Goal: Task Accomplishment & Management: Manage account settings

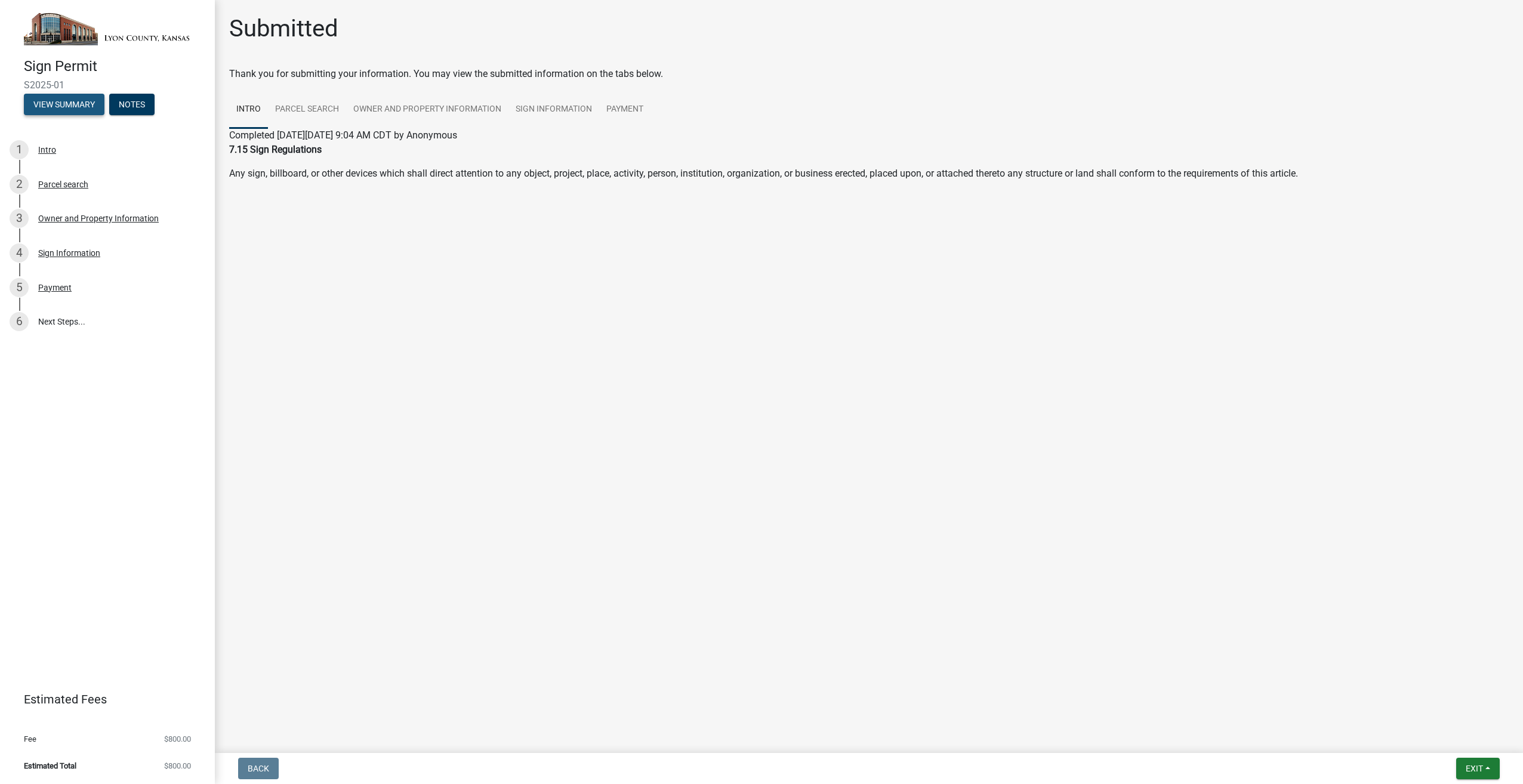
click at [55, 100] on button "View Summary" at bounding box center [64, 104] width 80 height 21
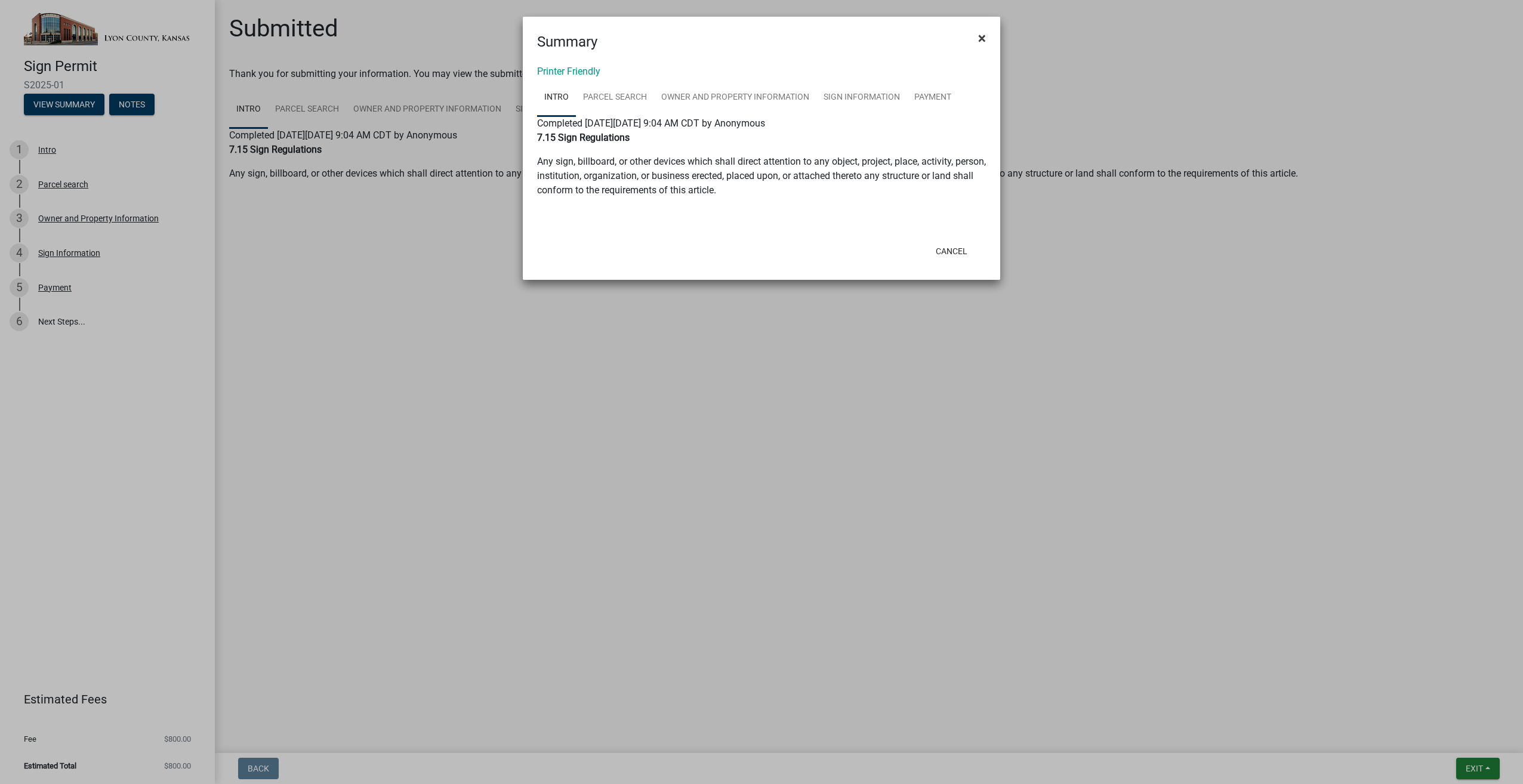
click at [981, 37] on span "×" at bounding box center [982, 38] width 8 height 17
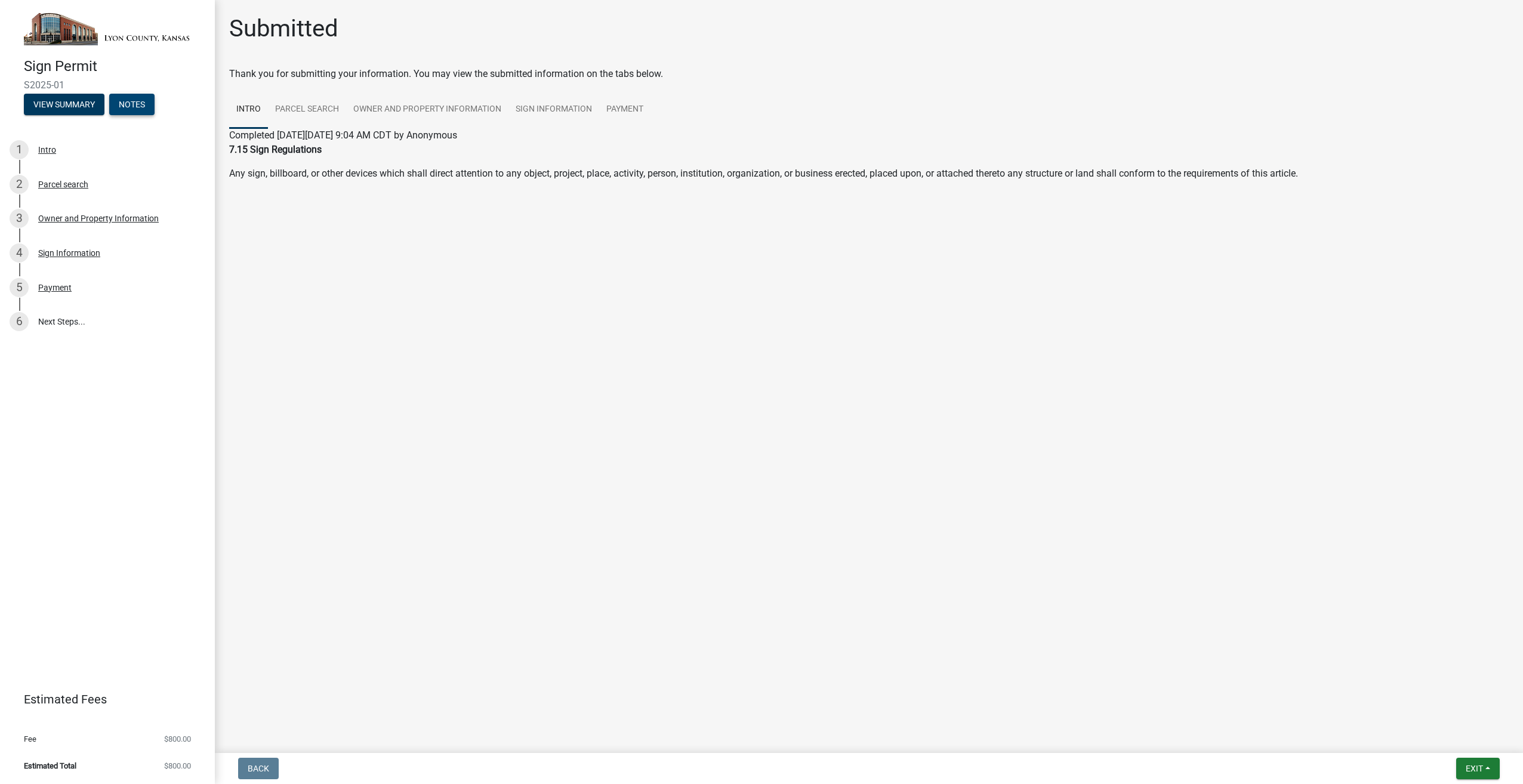
click at [138, 102] on button "Notes" at bounding box center [132, 104] width 45 height 21
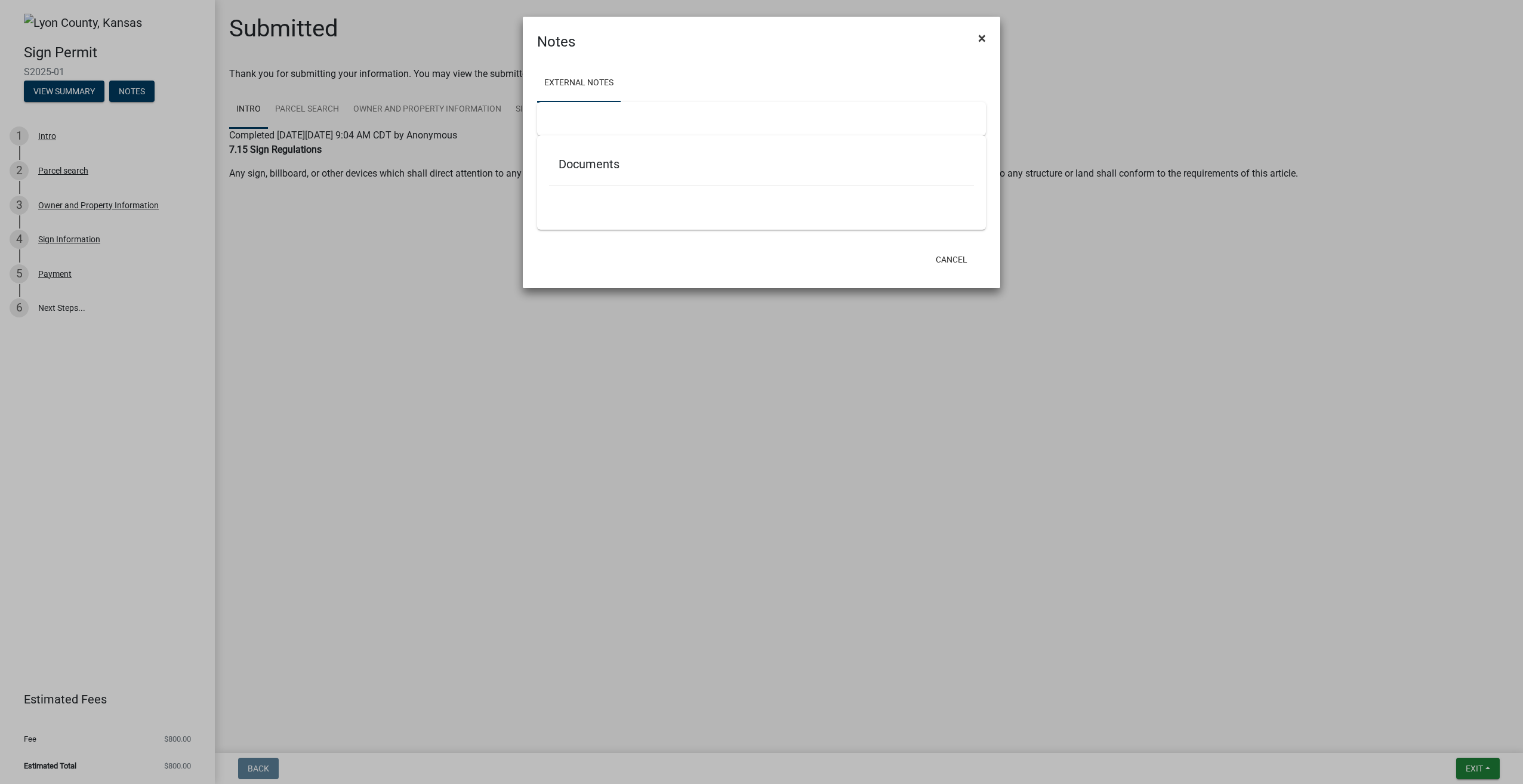
click at [983, 36] on span "×" at bounding box center [982, 38] width 8 height 17
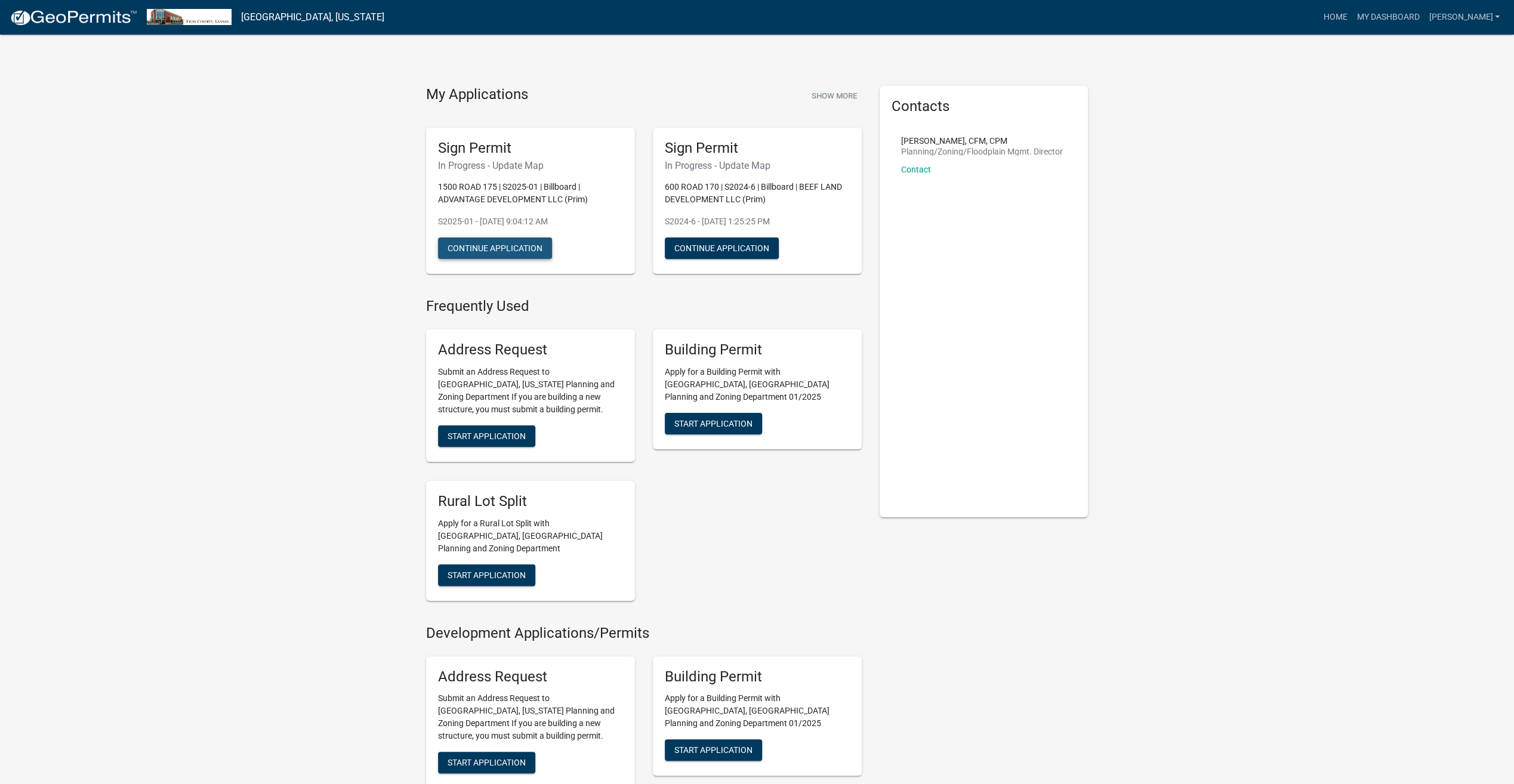
click at [501, 243] on button "Continue Application" at bounding box center [495, 248] width 114 height 21
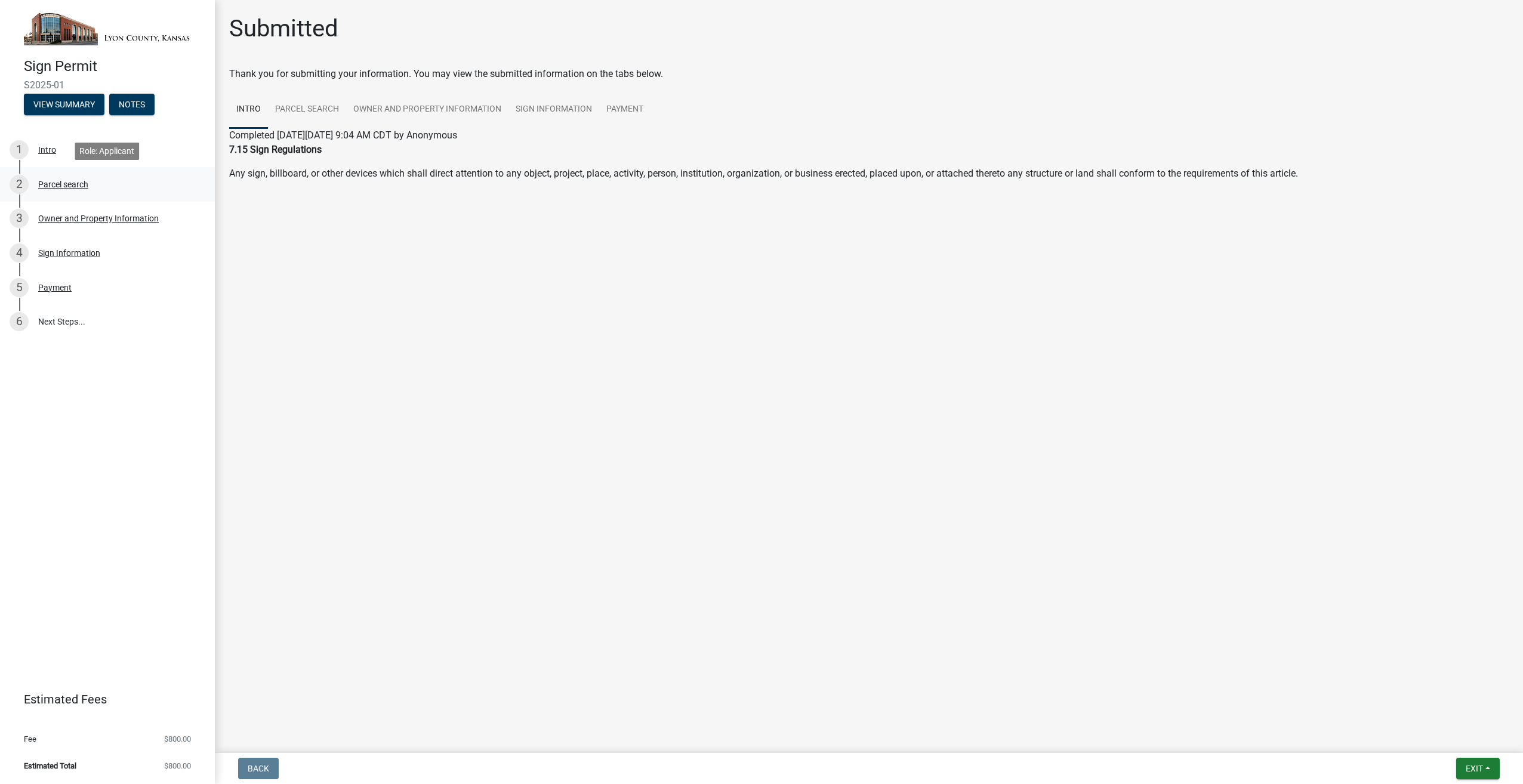
click at [53, 182] on div "Parcel search" at bounding box center [63, 184] width 50 height 8
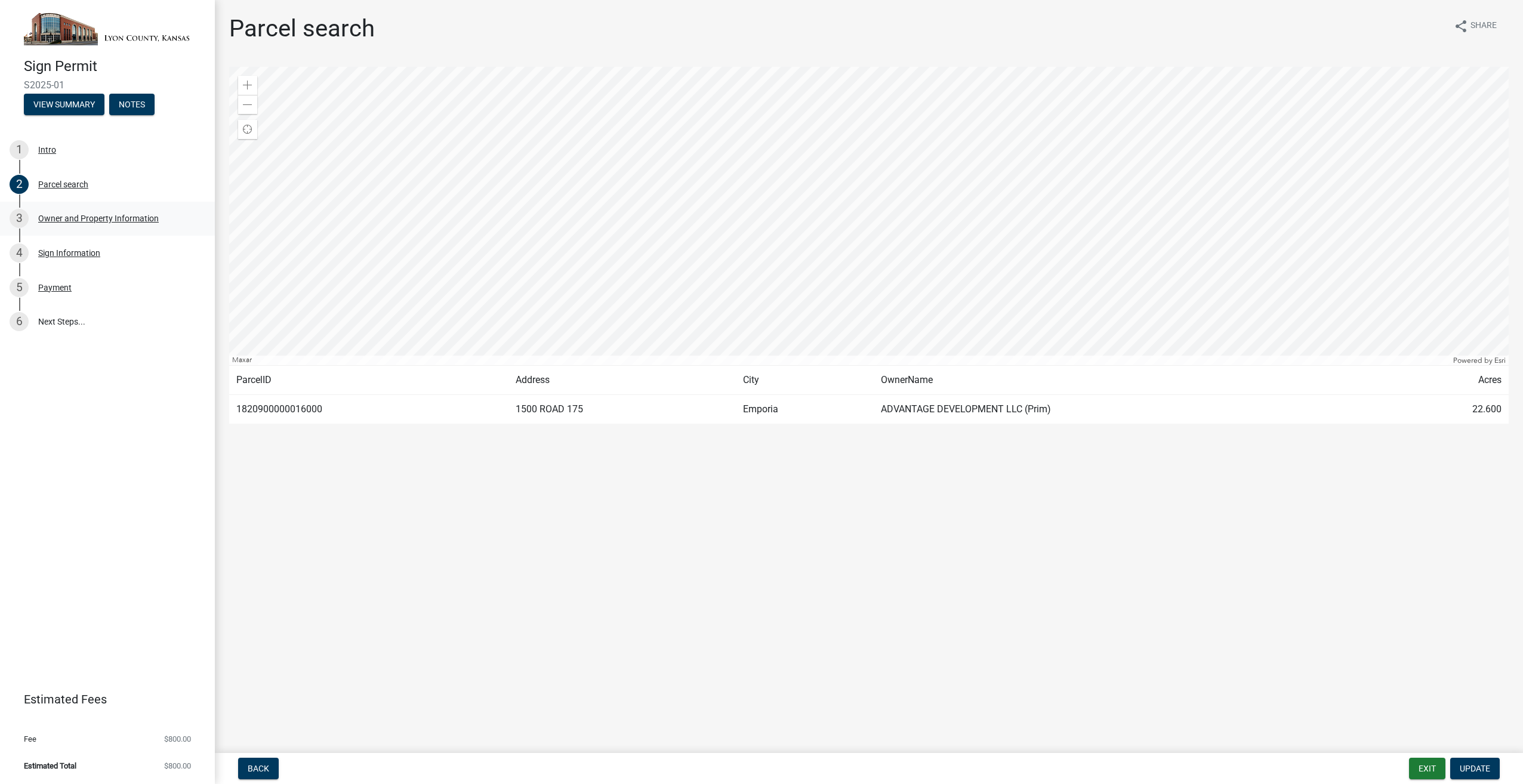
click at [72, 213] on div "3 Owner and Property Information" at bounding box center [102, 218] width 186 height 19
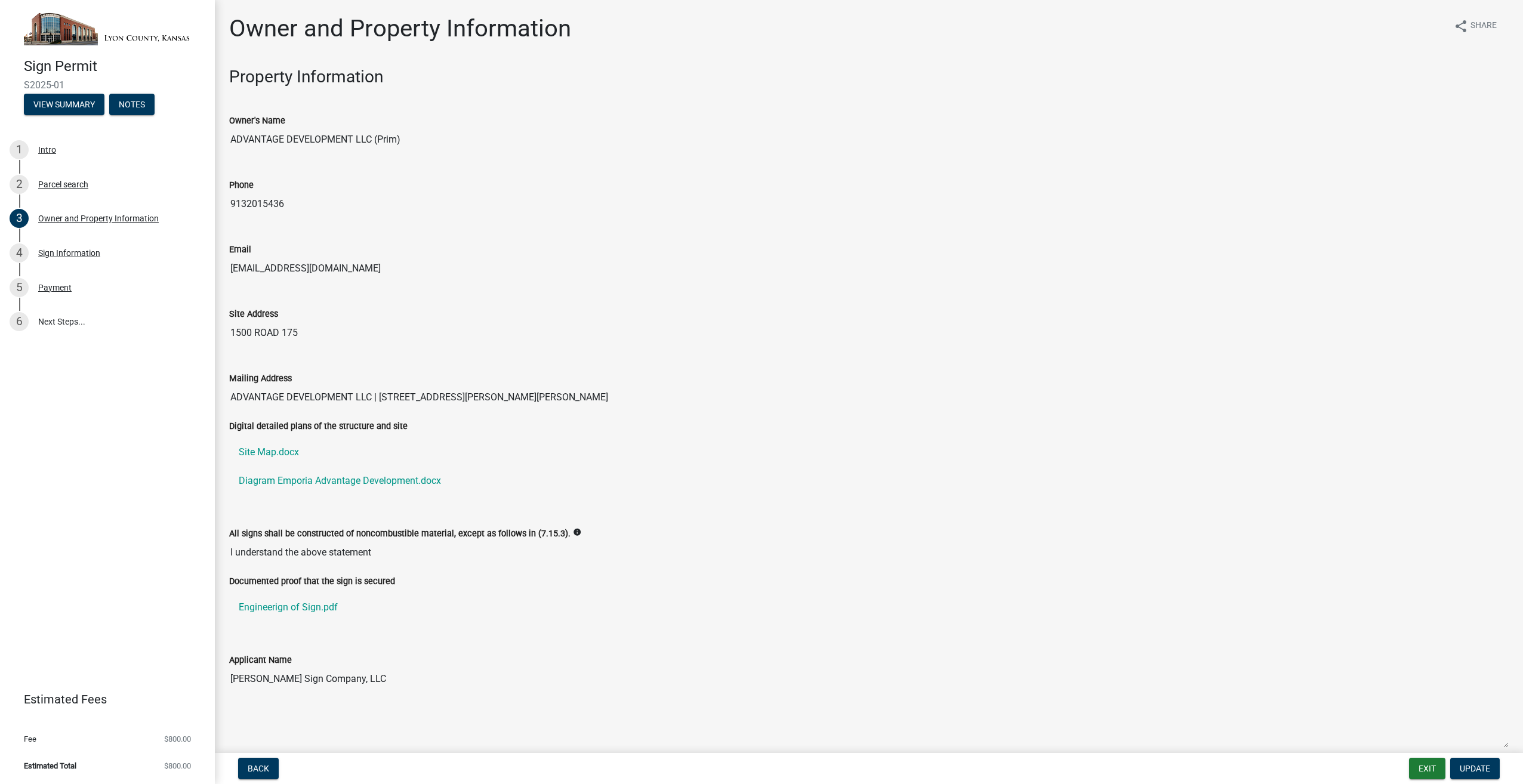
scroll to position [53, 0]
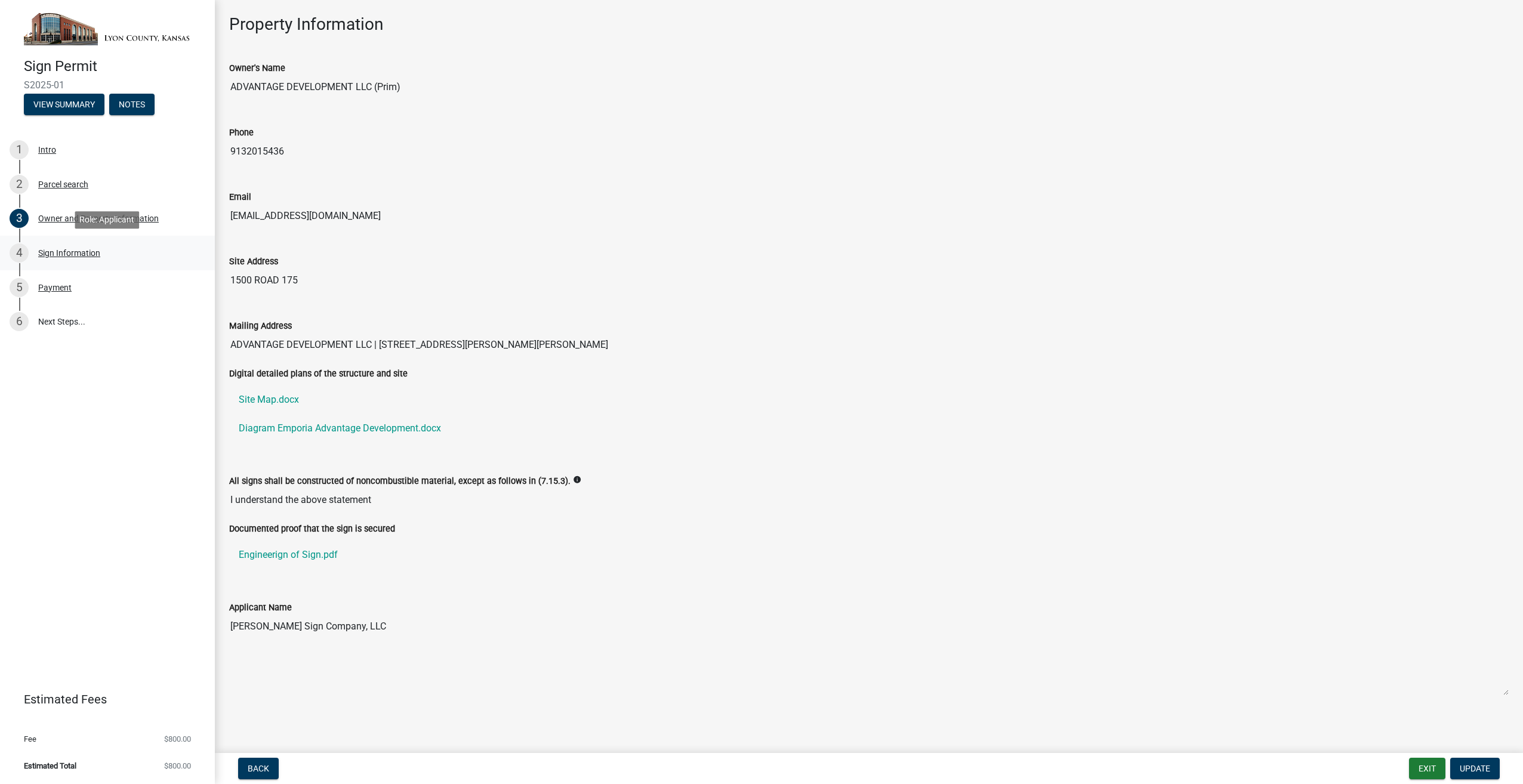
click at [53, 249] on div "Sign Information" at bounding box center [69, 253] width 62 height 8
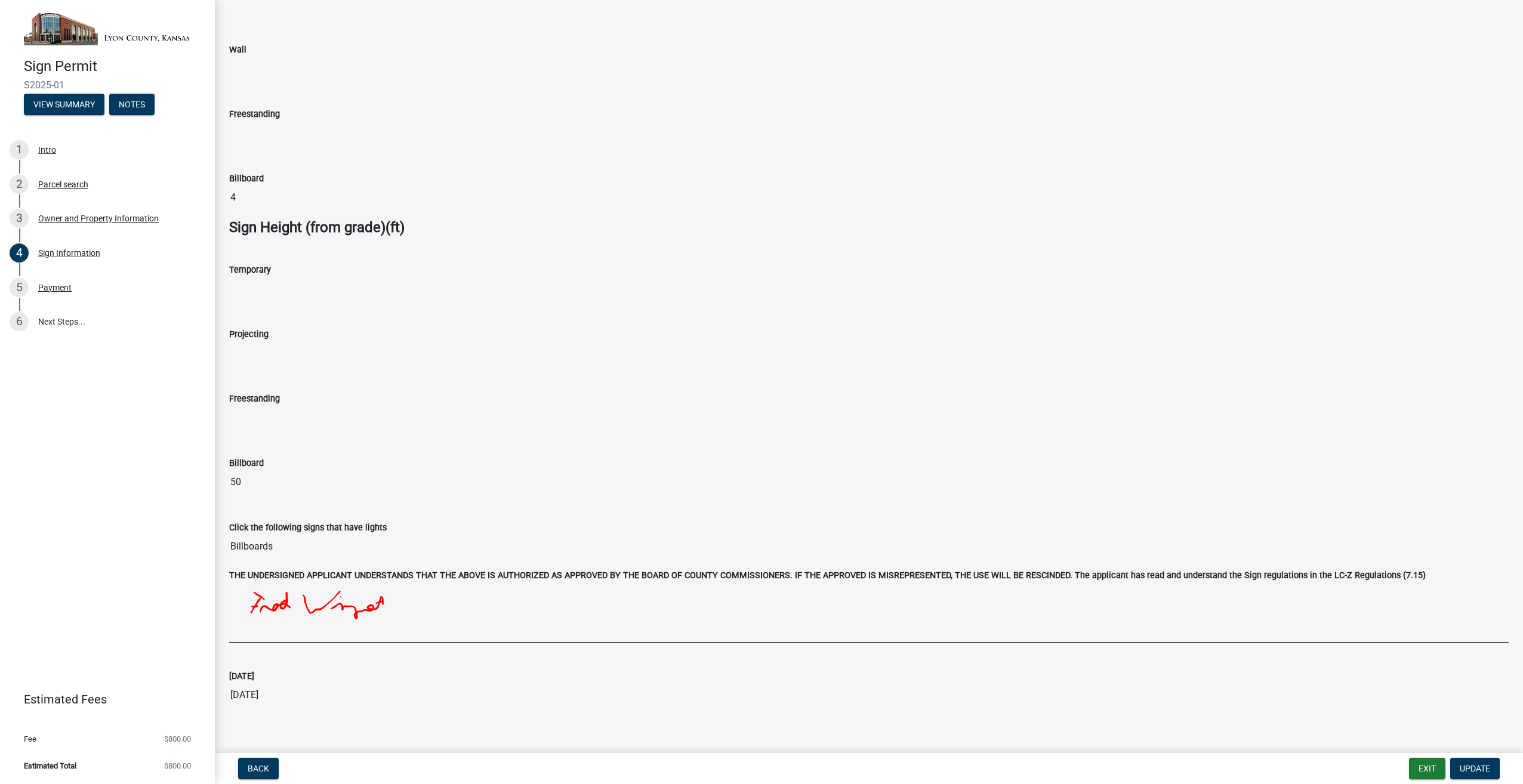
scroll to position [795, 0]
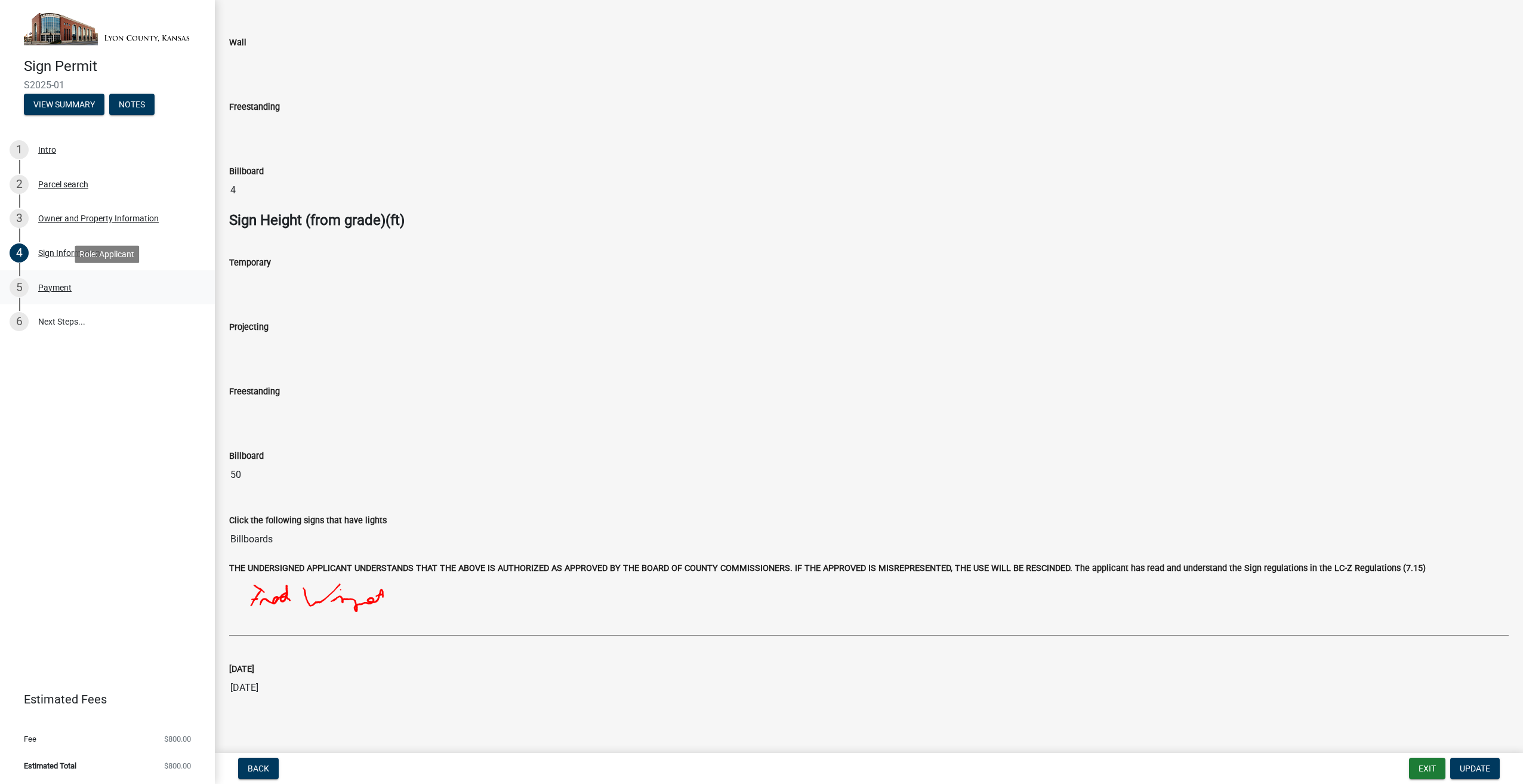
click at [54, 287] on div "Payment" at bounding box center [55, 287] width 34 height 8
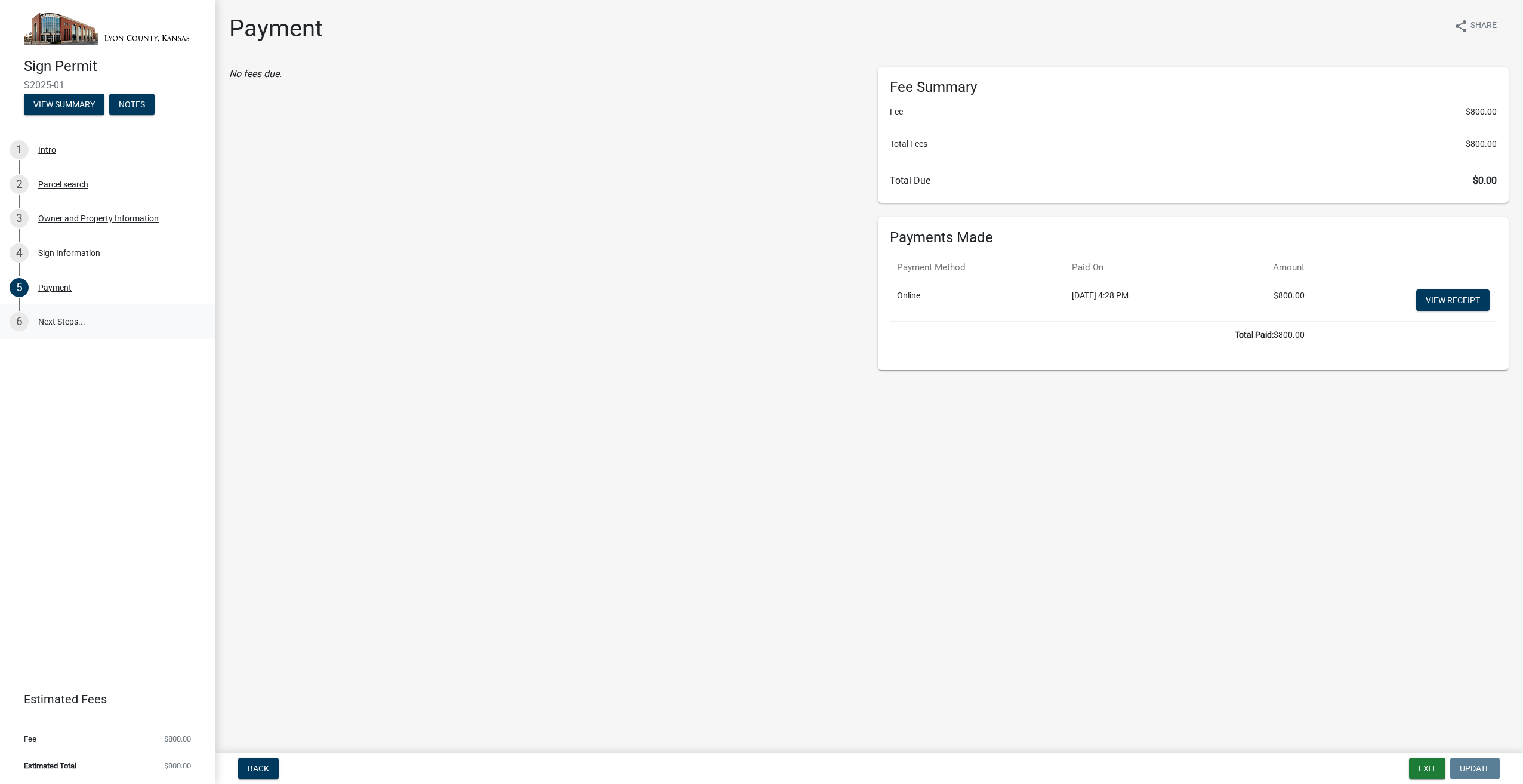
click at [50, 321] on link "6 Next Steps..." at bounding box center [107, 321] width 215 height 34
click at [50, 320] on link "6 Next Steps..." at bounding box center [107, 321] width 215 height 34
click at [1477, 21] on span "Share" at bounding box center [1484, 26] width 26 height 15
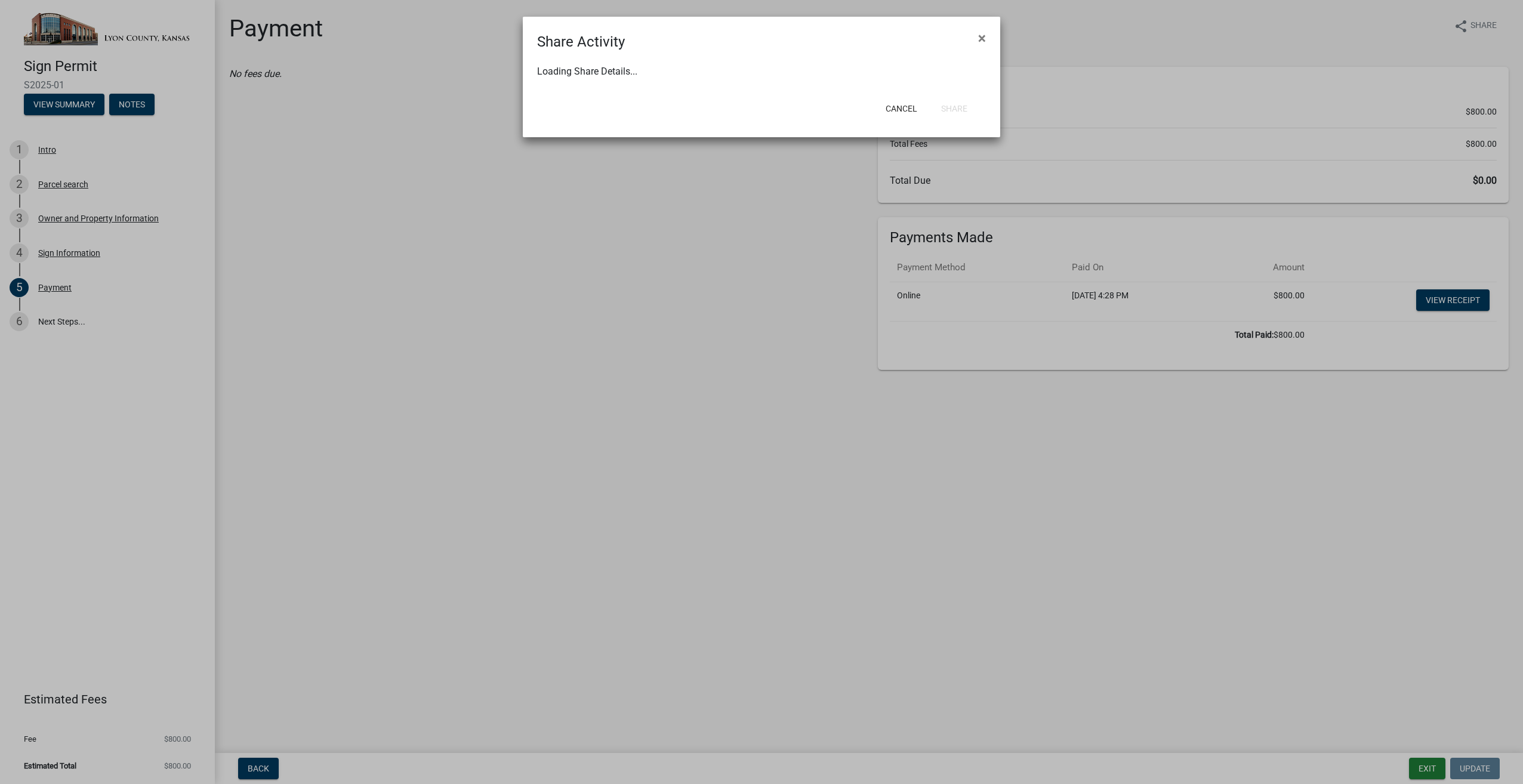
select select "1"
select select "0"
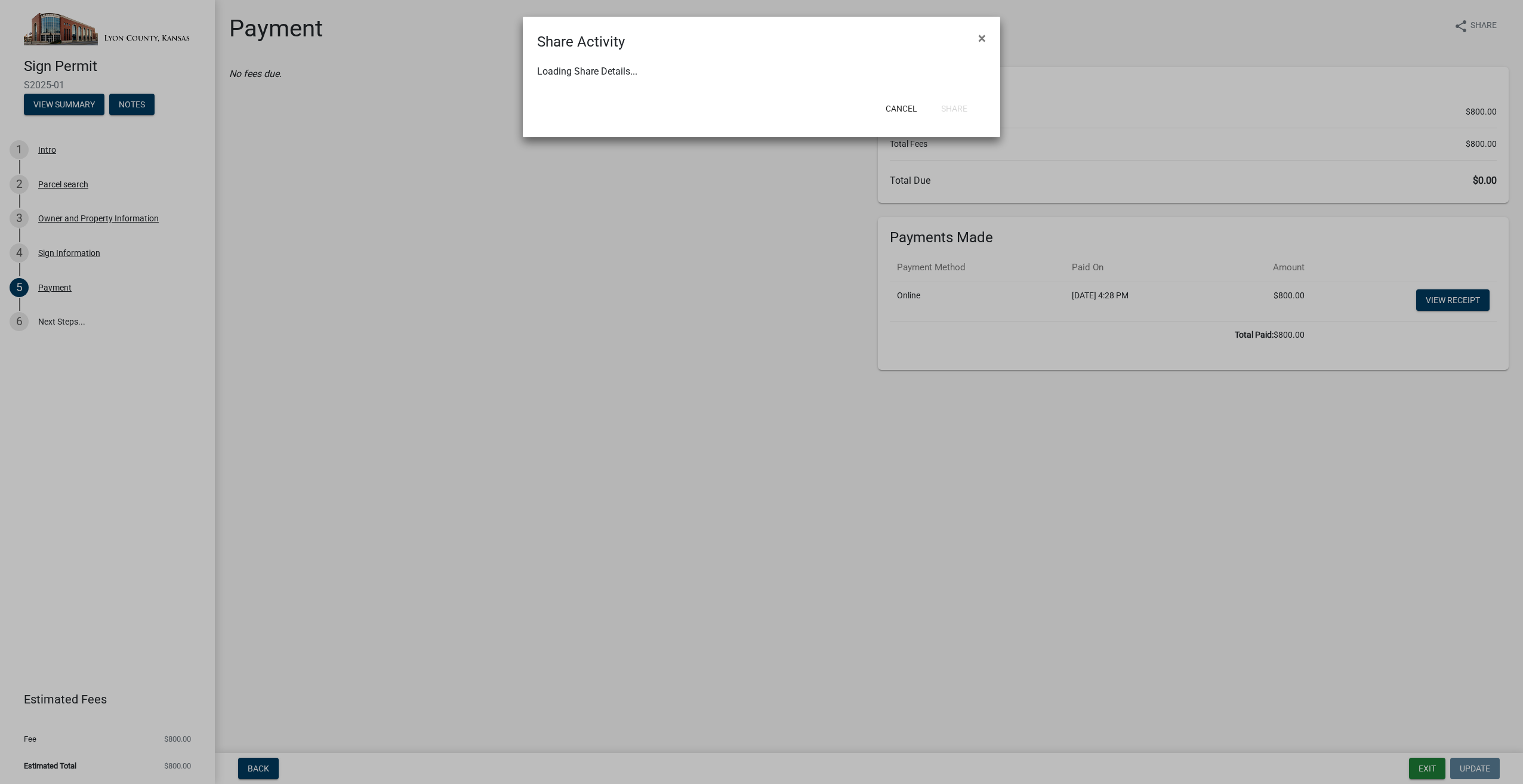
select select "0"
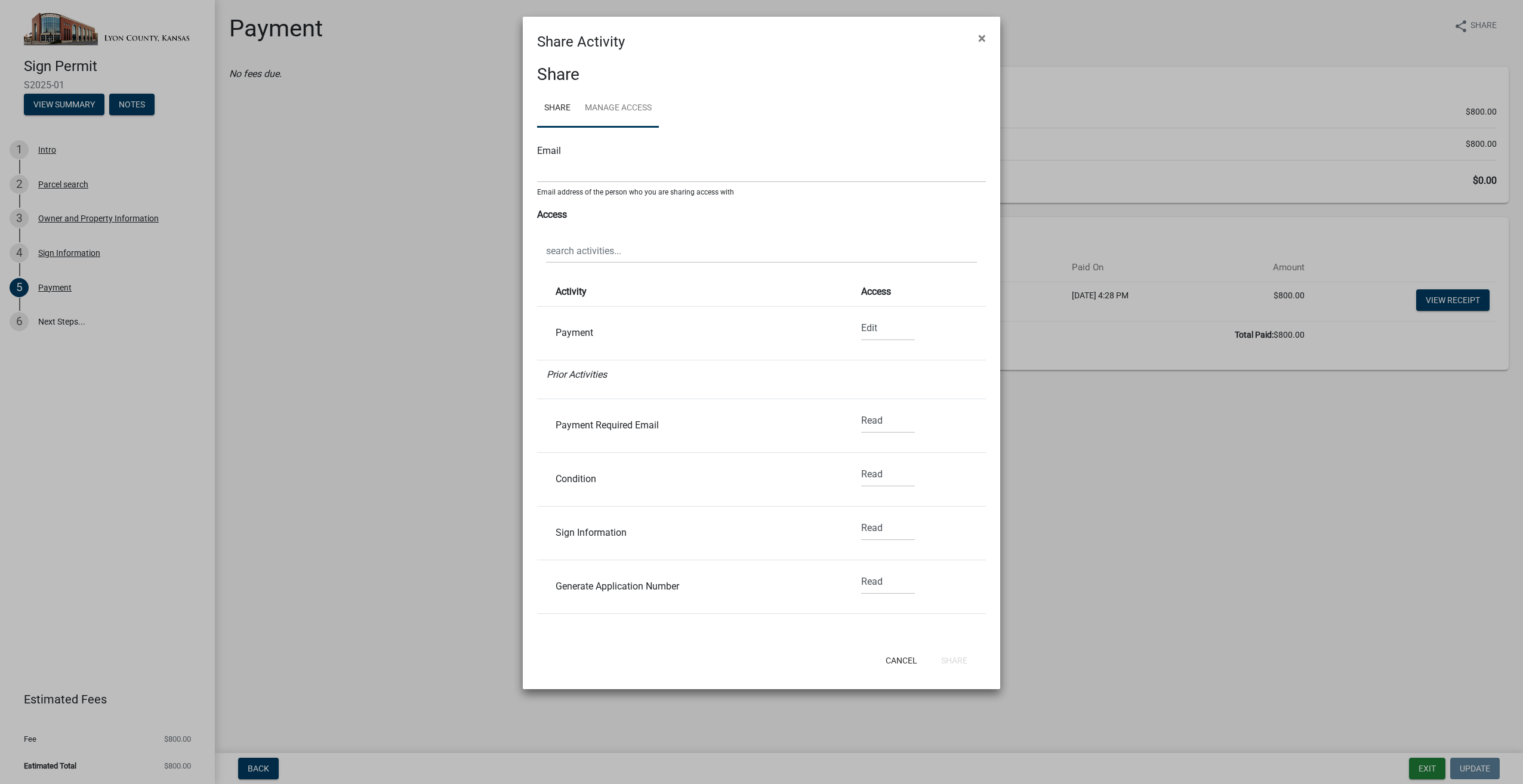
click at [635, 106] on link "Manage Access" at bounding box center [618, 109] width 81 height 38
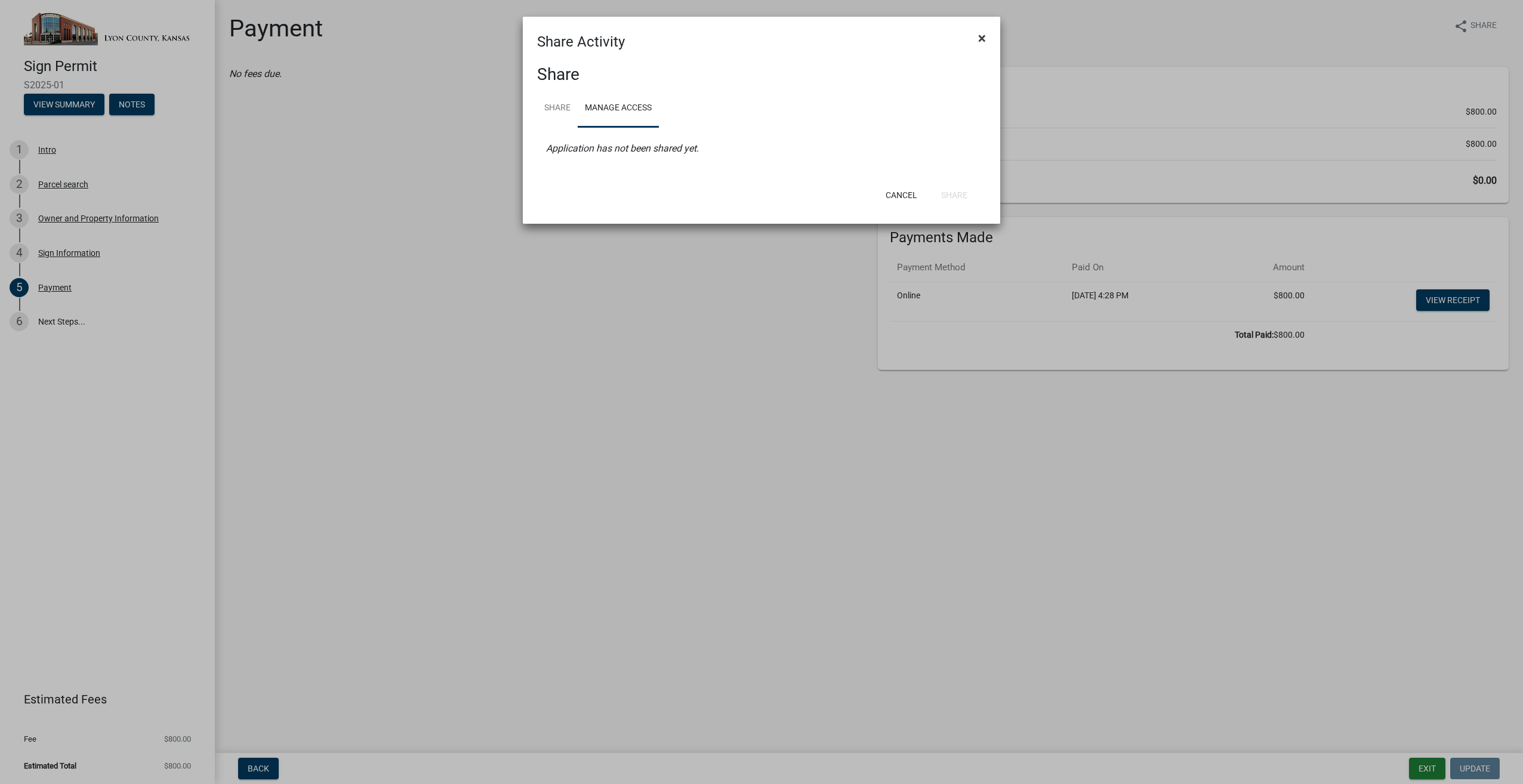
click at [986, 34] on button "×" at bounding box center [982, 38] width 27 height 34
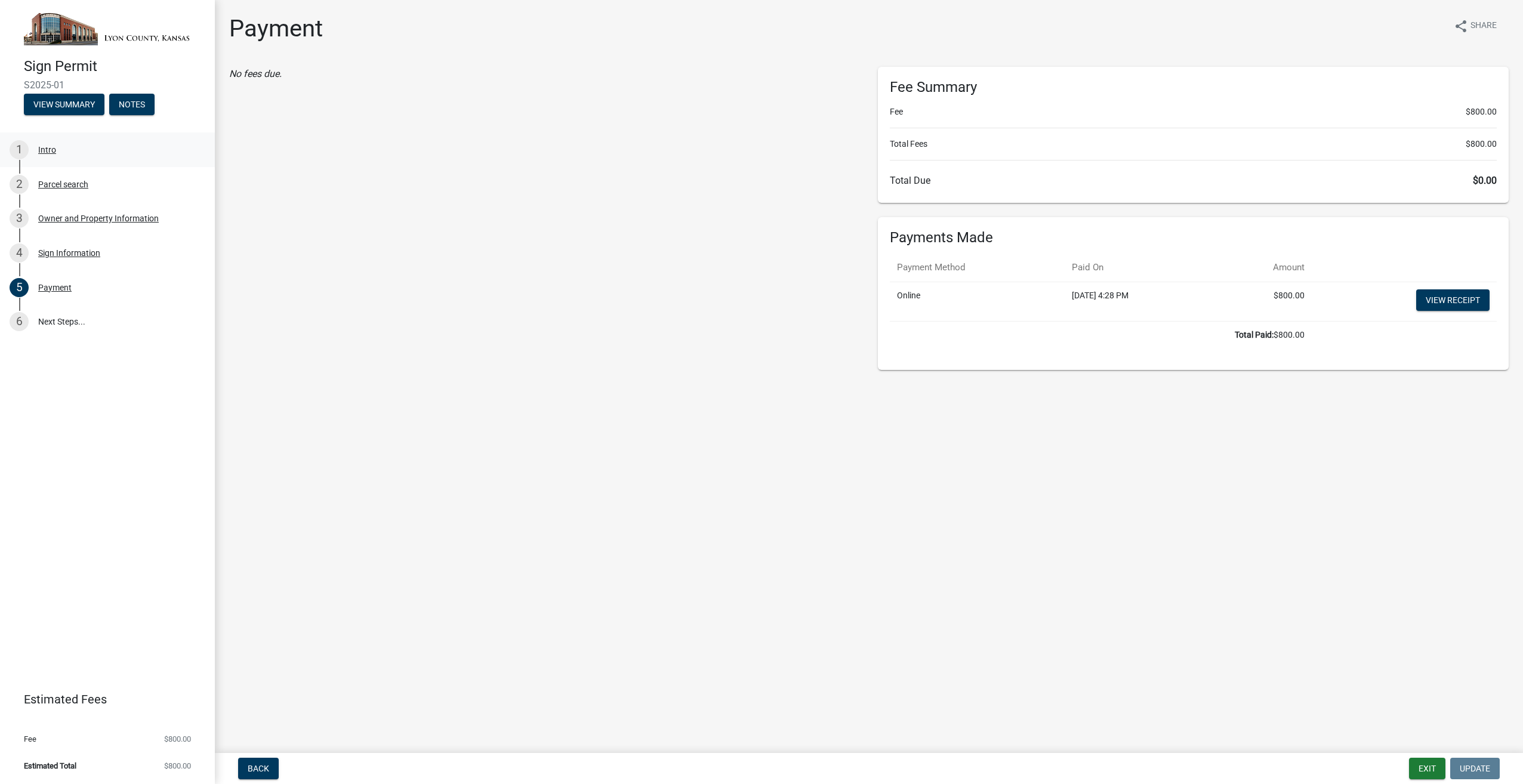
click at [53, 145] on div "Intro" at bounding box center [47, 149] width 18 height 8
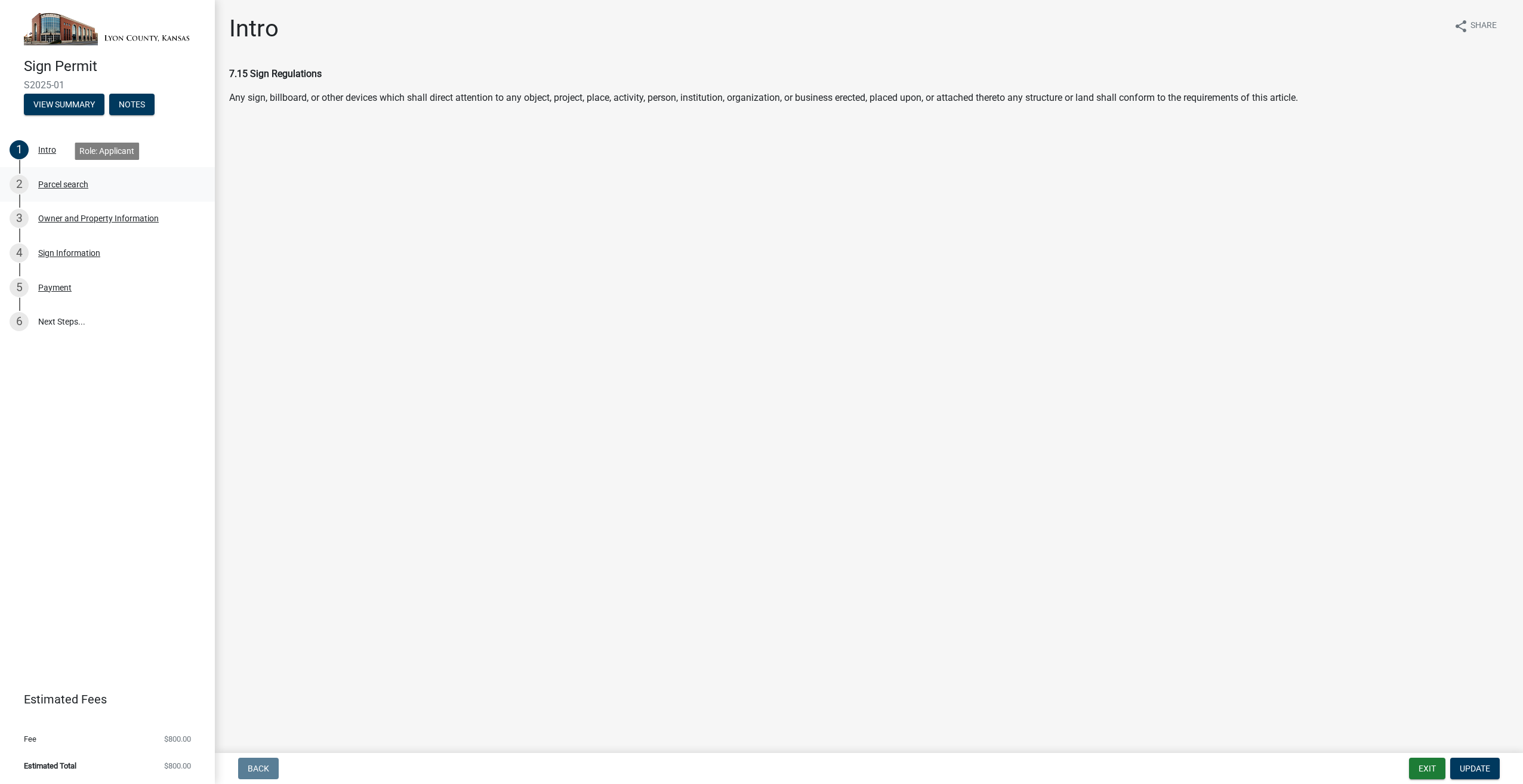
click at [53, 183] on div "Parcel search" at bounding box center [63, 184] width 50 height 8
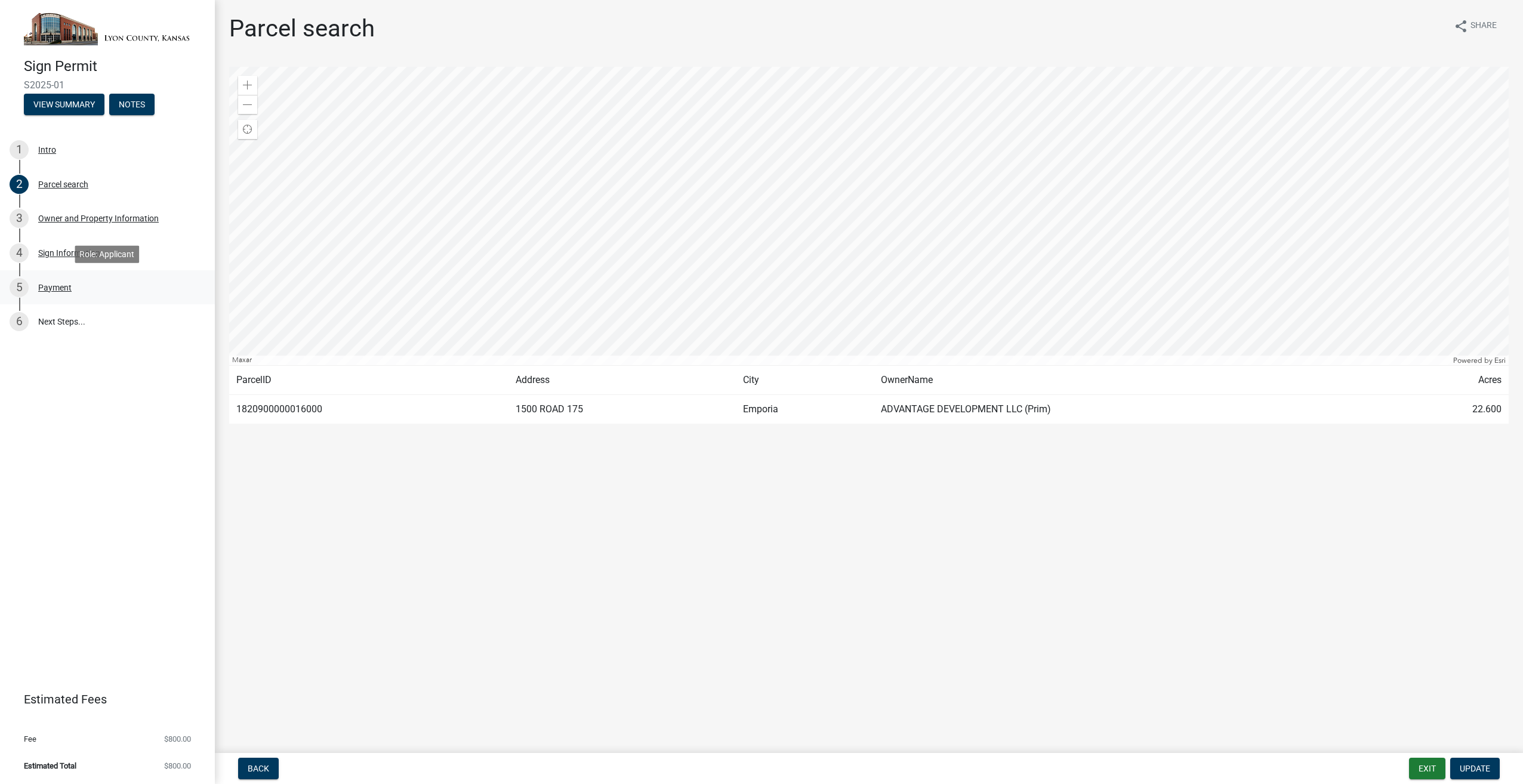
click at [54, 286] on div "Payment" at bounding box center [55, 287] width 34 height 8
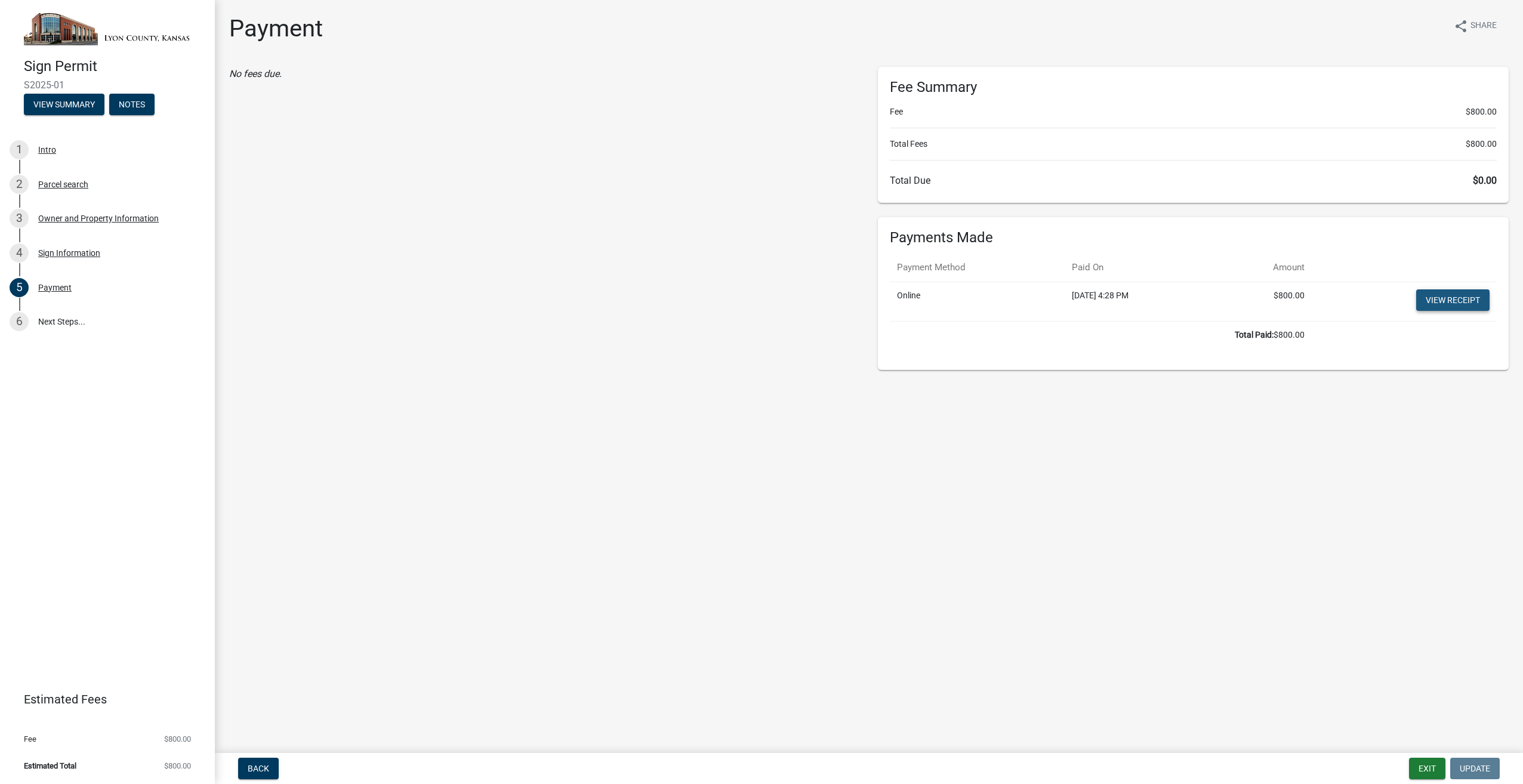
click at [1465, 296] on link "View receipt" at bounding box center [1453, 300] width 73 height 21
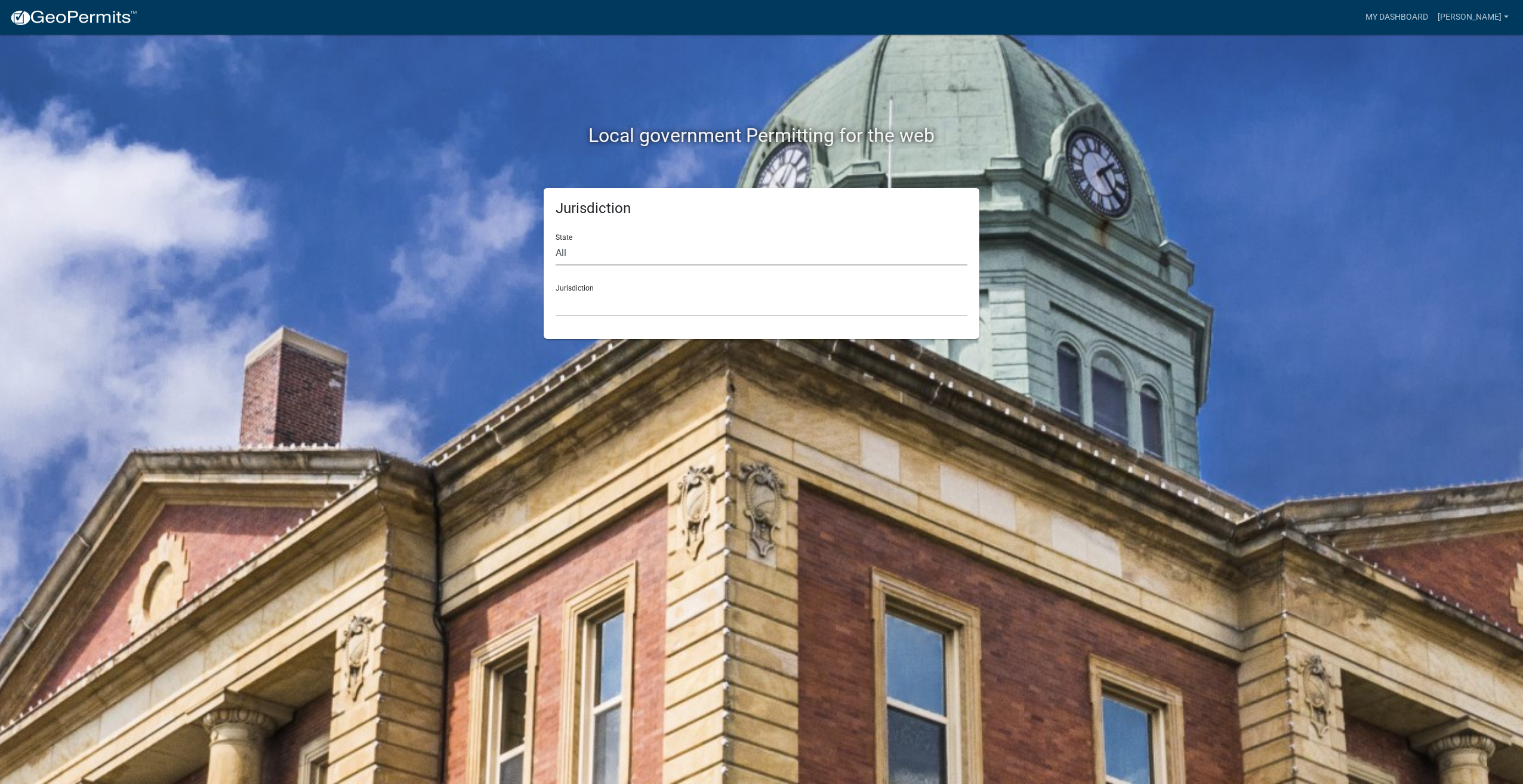
click at [633, 252] on select "All Colorado Georgia Indiana Iowa Kansas Minnesota Ohio South Carolina Wisconsin" at bounding box center [762, 253] width 412 height 24
select select "[US_STATE]"
click at [555, 241] on select "All Colorado Georgia Indiana Iowa Kansas Minnesota Ohio South Carolina Wisconsin" at bounding box center [762, 253] width 412 height 24
click at [620, 294] on select "[GEOGRAPHIC_DATA], [US_STATE]" at bounding box center [762, 303] width 412 height 24
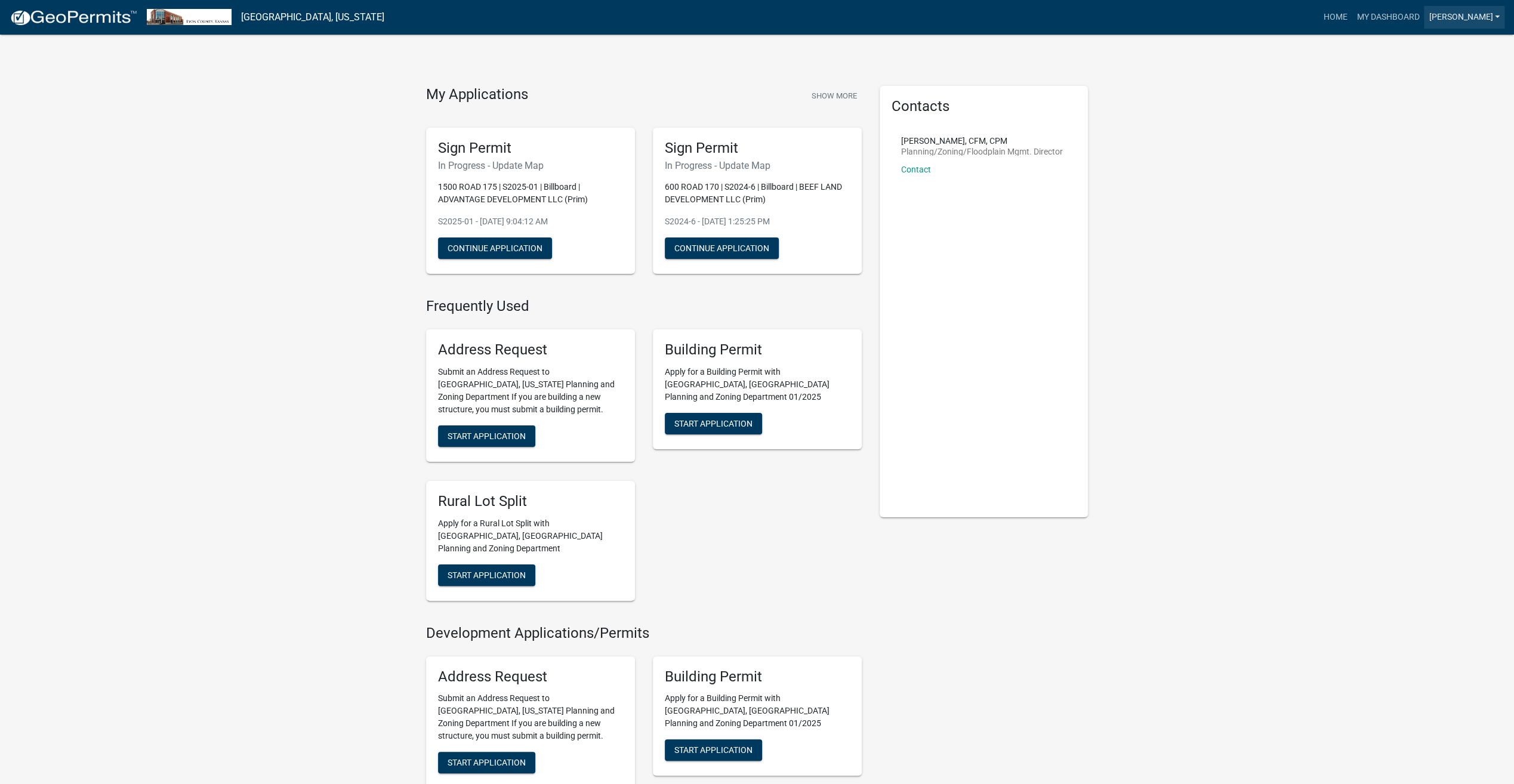
click at [1464, 15] on link "[PERSON_NAME]" at bounding box center [1464, 17] width 80 height 23
click at [1442, 47] on link "Account" at bounding box center [1456, 48] width 96 height 28
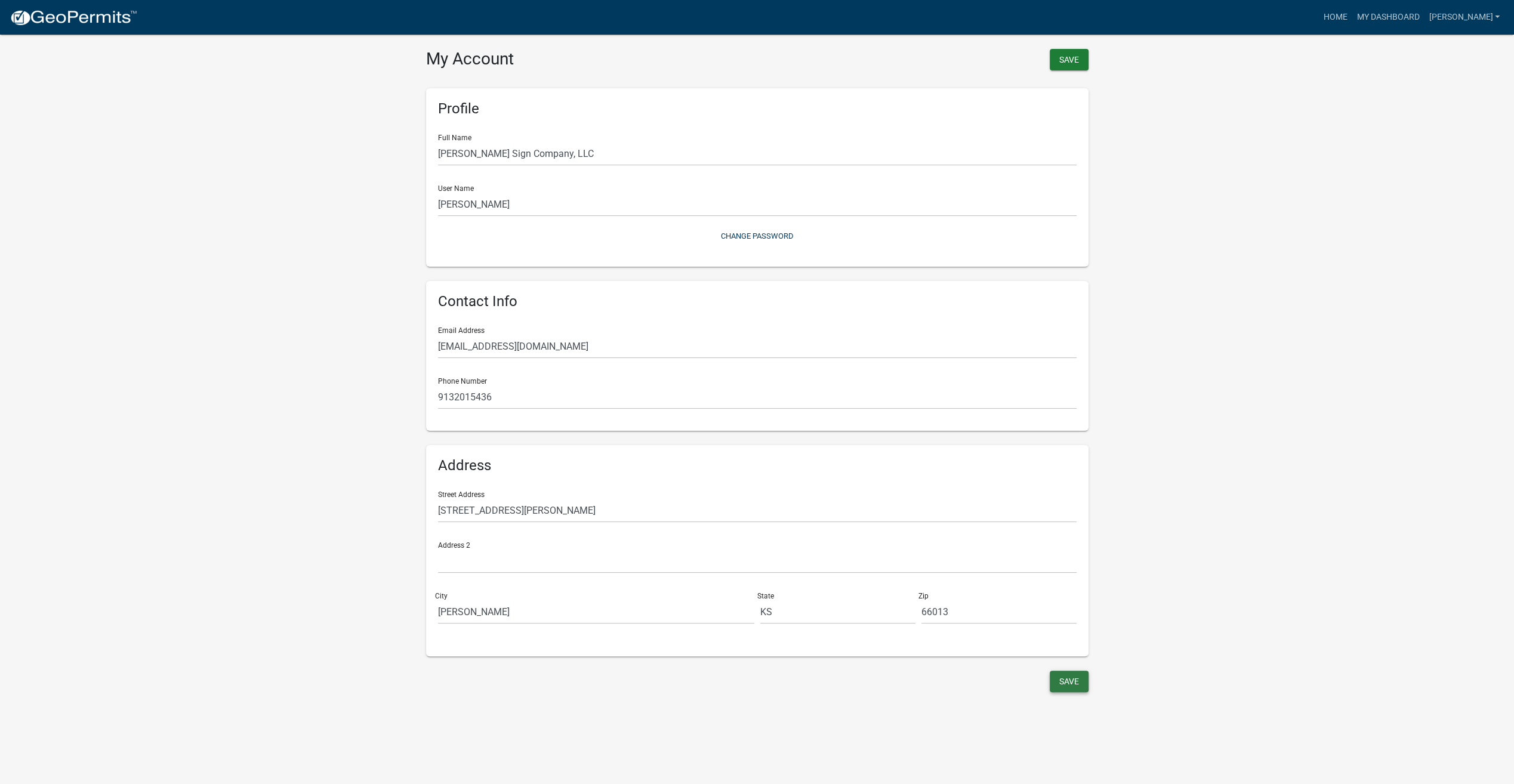
click at [1070, 679] on button "Save" at bounding box center [1069, 681] width 39 height 21
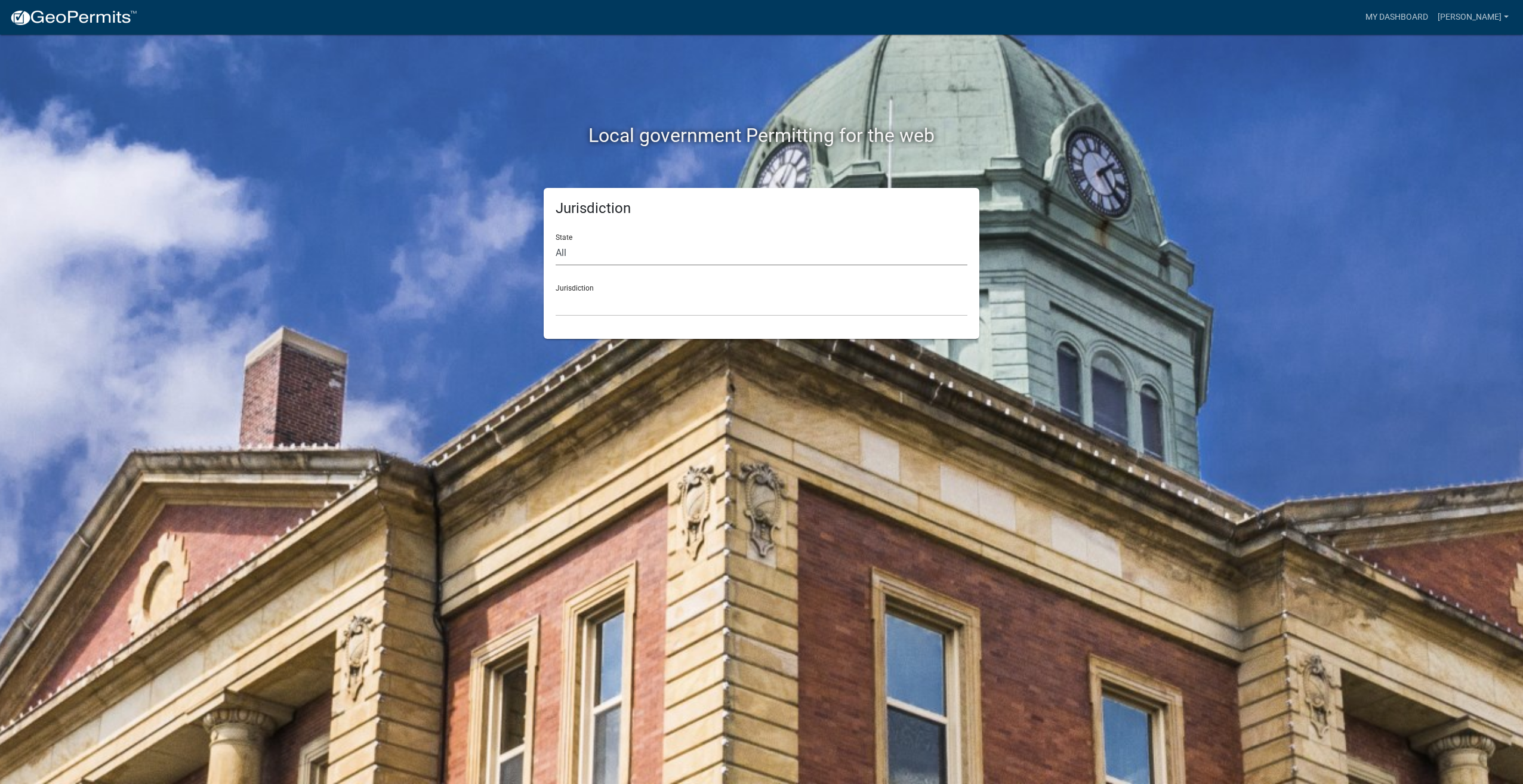
click at [695, 249] on select "All Colorado Georgia Indiana Iowa Kansas Minnesota Ohio South Carolina Wisconsin" at bounding box center [762, 253] width 412 height 24
select select "[US_STATE]"
click at [555, 241] on select "All Colorado Georgia Indiana Iowa Kansas Minnesota Ohio South Carolina Wisconsin" at bounding box center [762, 253] width 412 height 24
click at [652, 303] on select "[GEOGRAPHIC_DATA], [US_STATE]" at bounding box center [762, 303] width 412 height 24
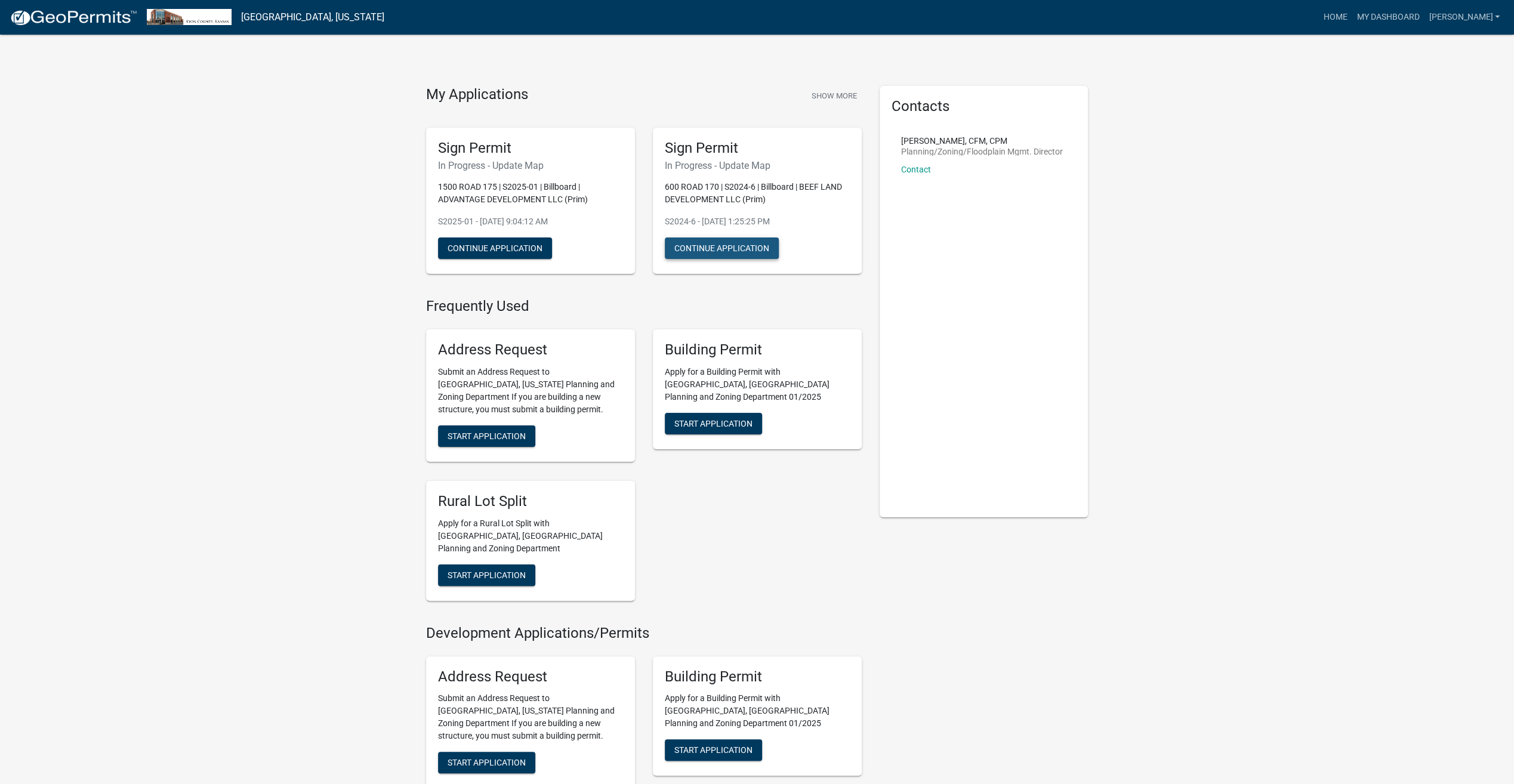
click at [718, 246] on button "Continue Application" at bounding box center [722, 248] width 114 height 21
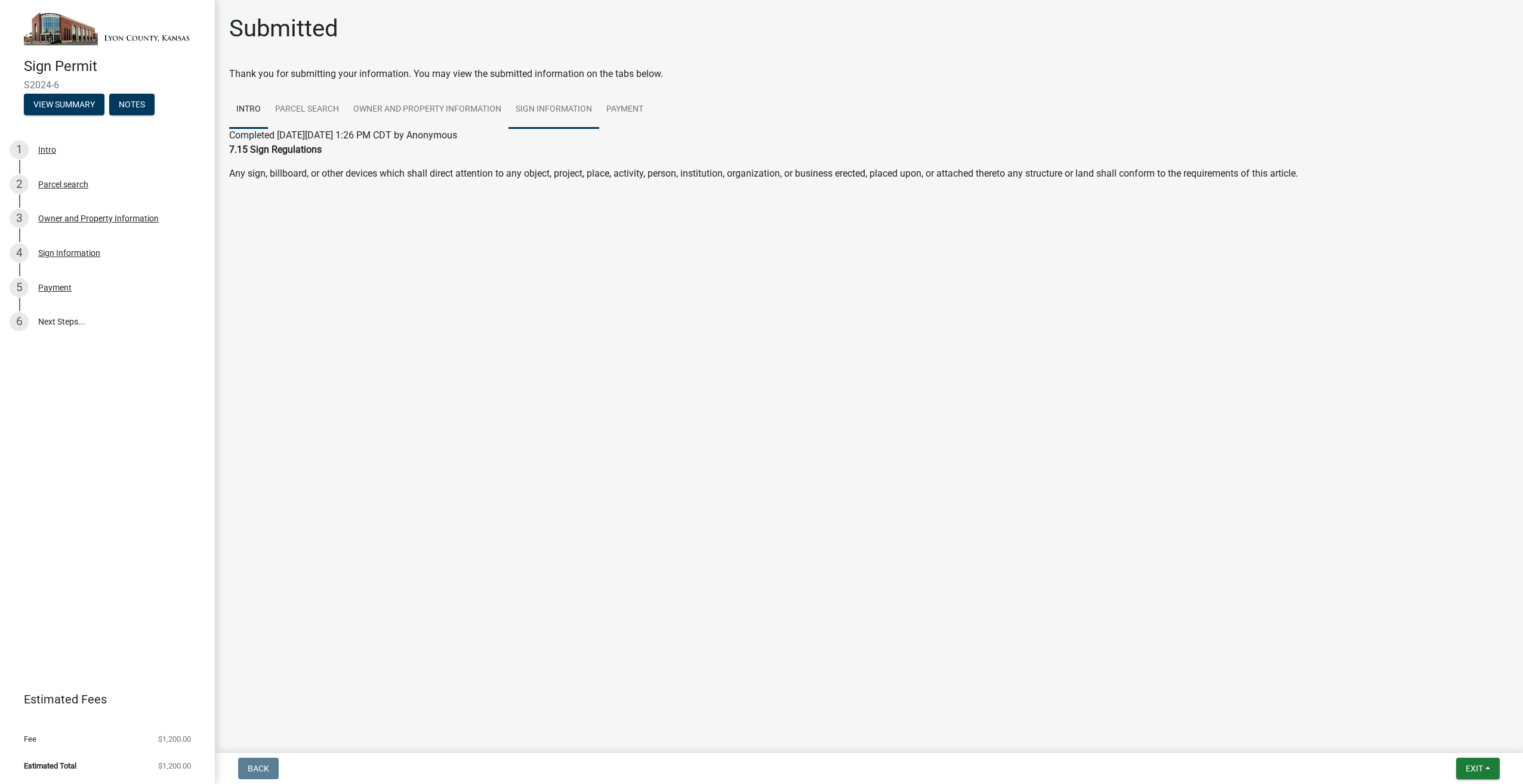
click at [556, 104] on link "Sign Information" at bounding box center [554, 110] width 91 height 38
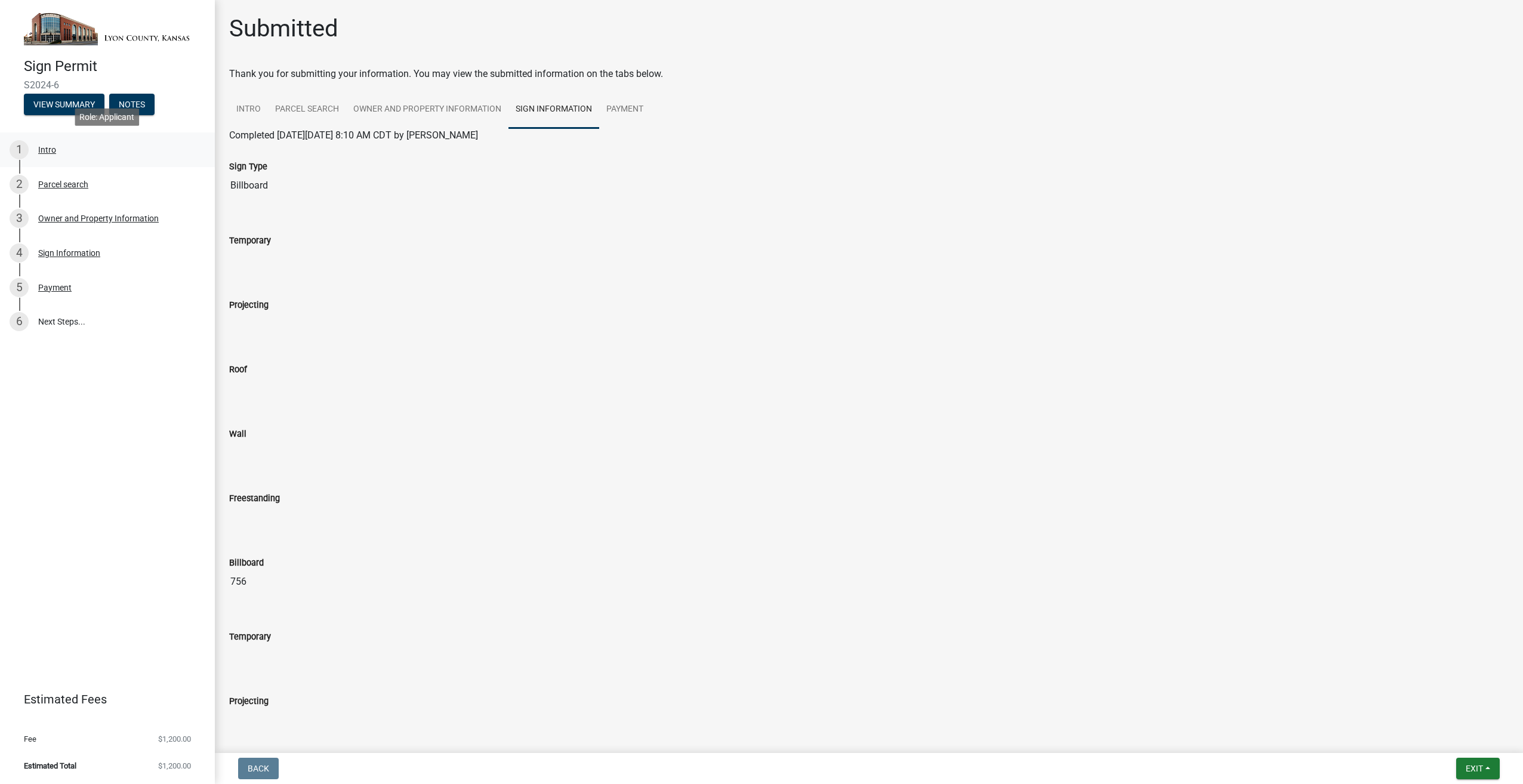
click at [51, 151] on div "Intro" at bounding box center [47, 149] width 18 height 8
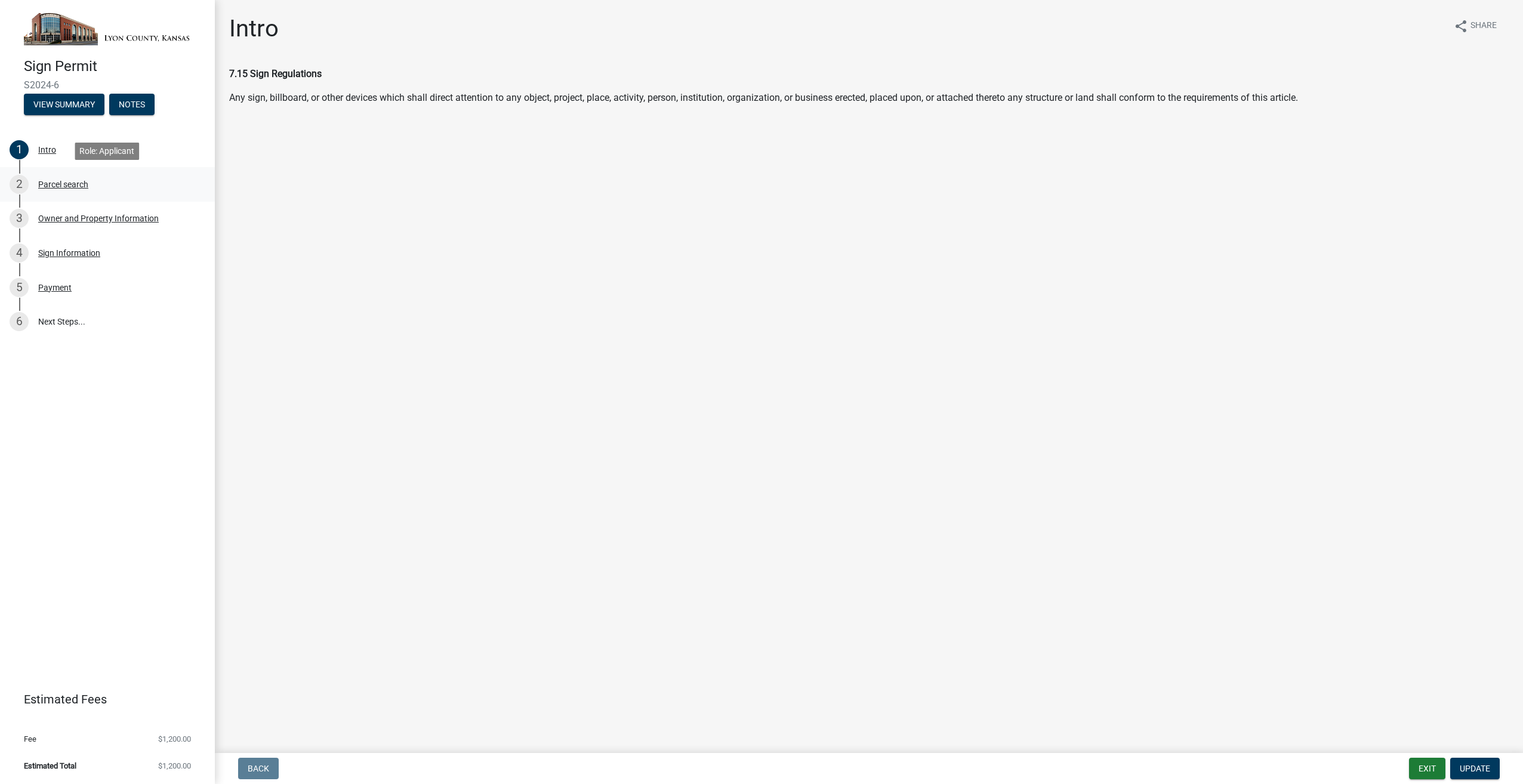
click at [58, 186] on div "Parcel search" at bounding box center [63, 184] width 50 height 8
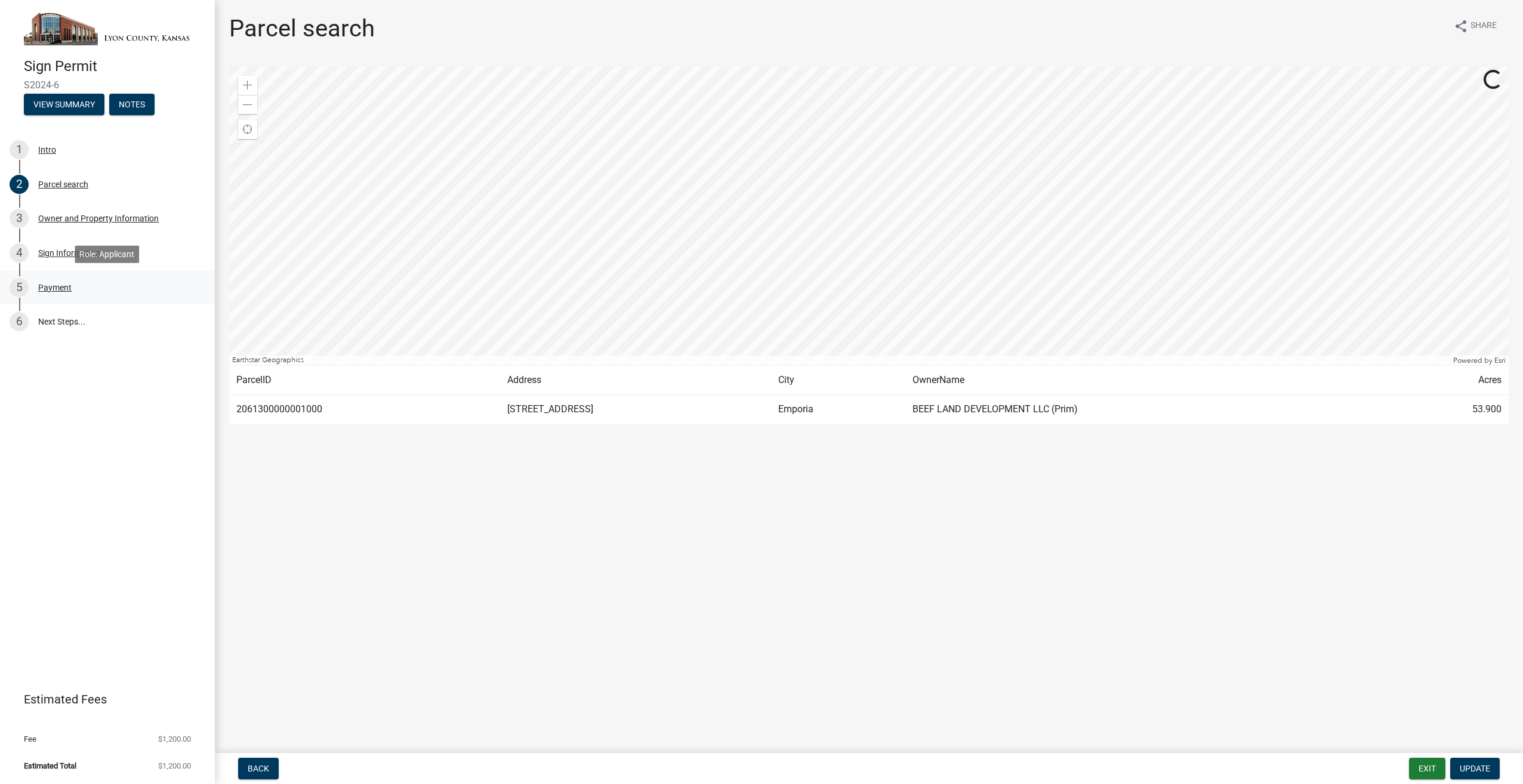
click at [60, 291] on div "Payment" at bounding box center [55, 287] width 34 height 8
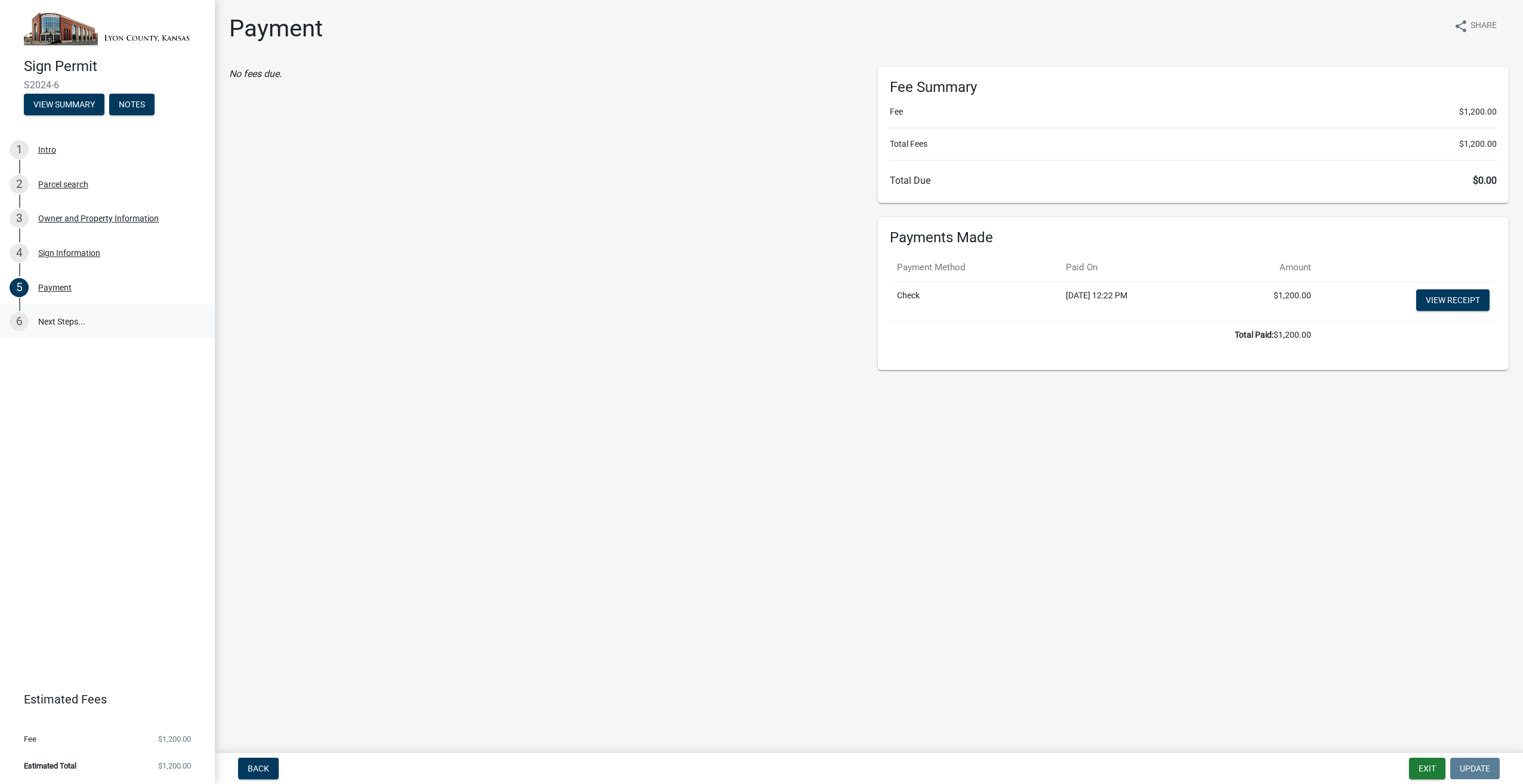
click at [55, 319] on link "6 Next Steps..." at bounding box center [107, 321] width 215 height 34
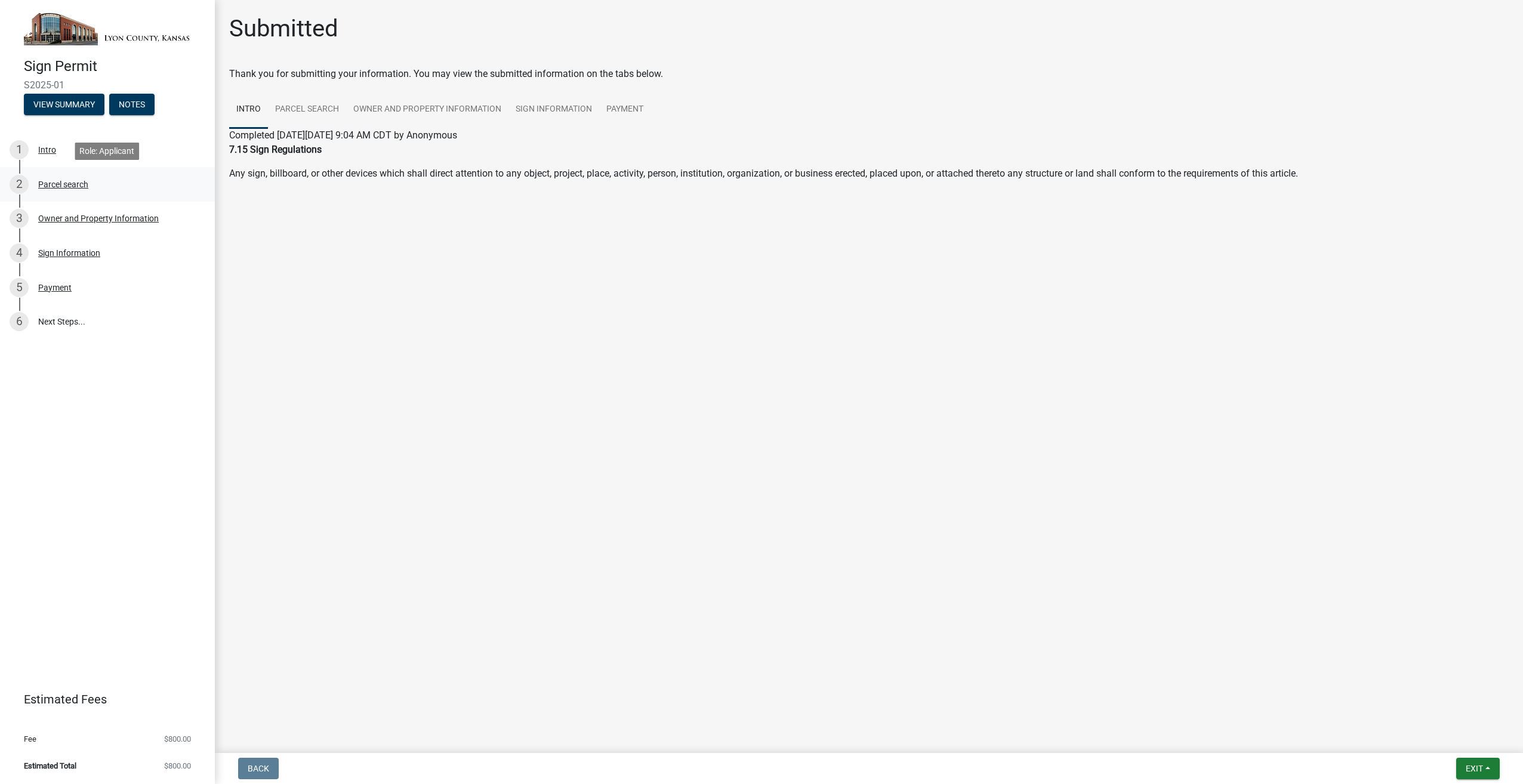
click at [70, 182] on div "Parcel search" at bounding box center [63, 184] width 50 height 8
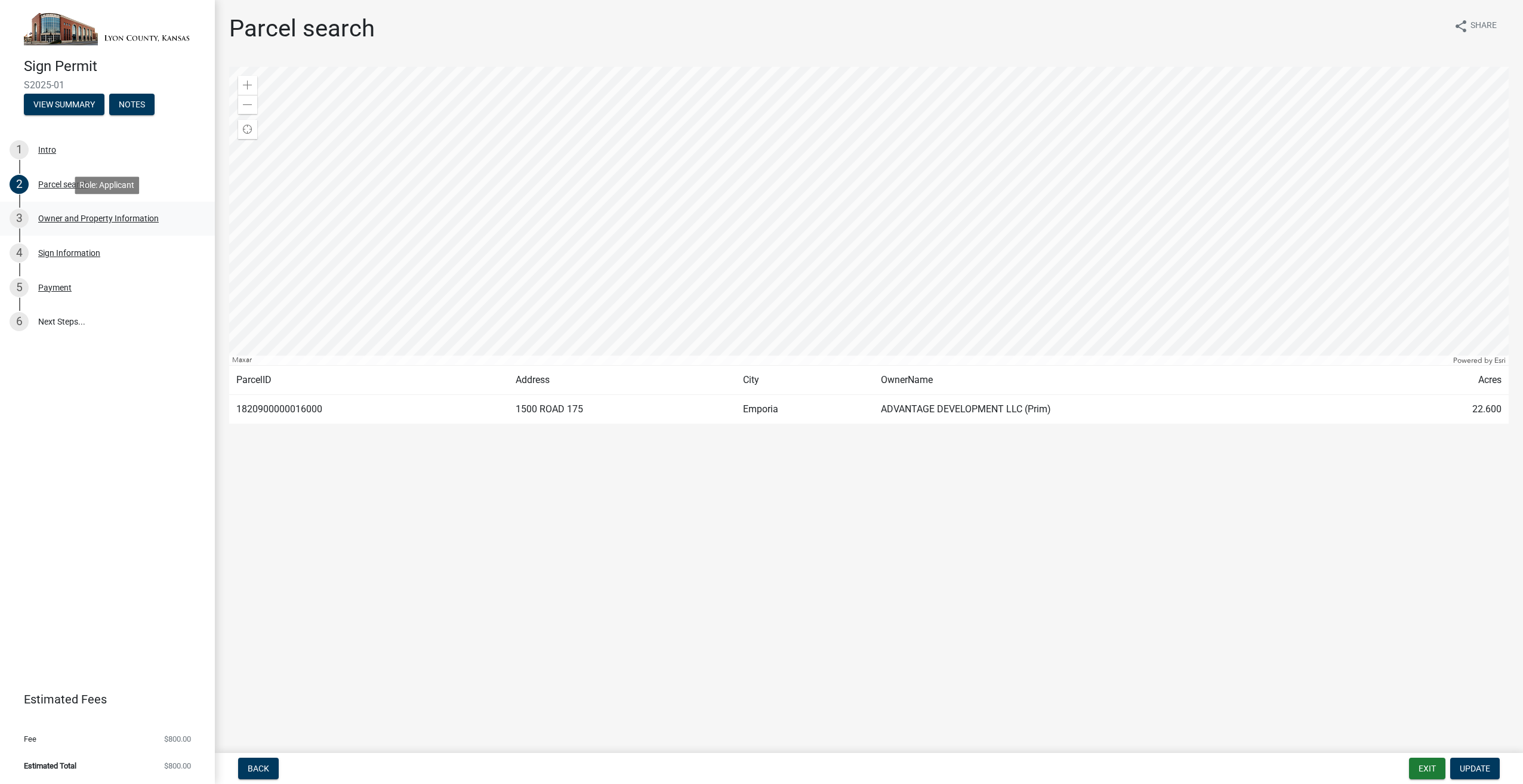
click at [76, 216] on div "Owner and Property Information" at bounding box center [98, 218] width 121 height 8
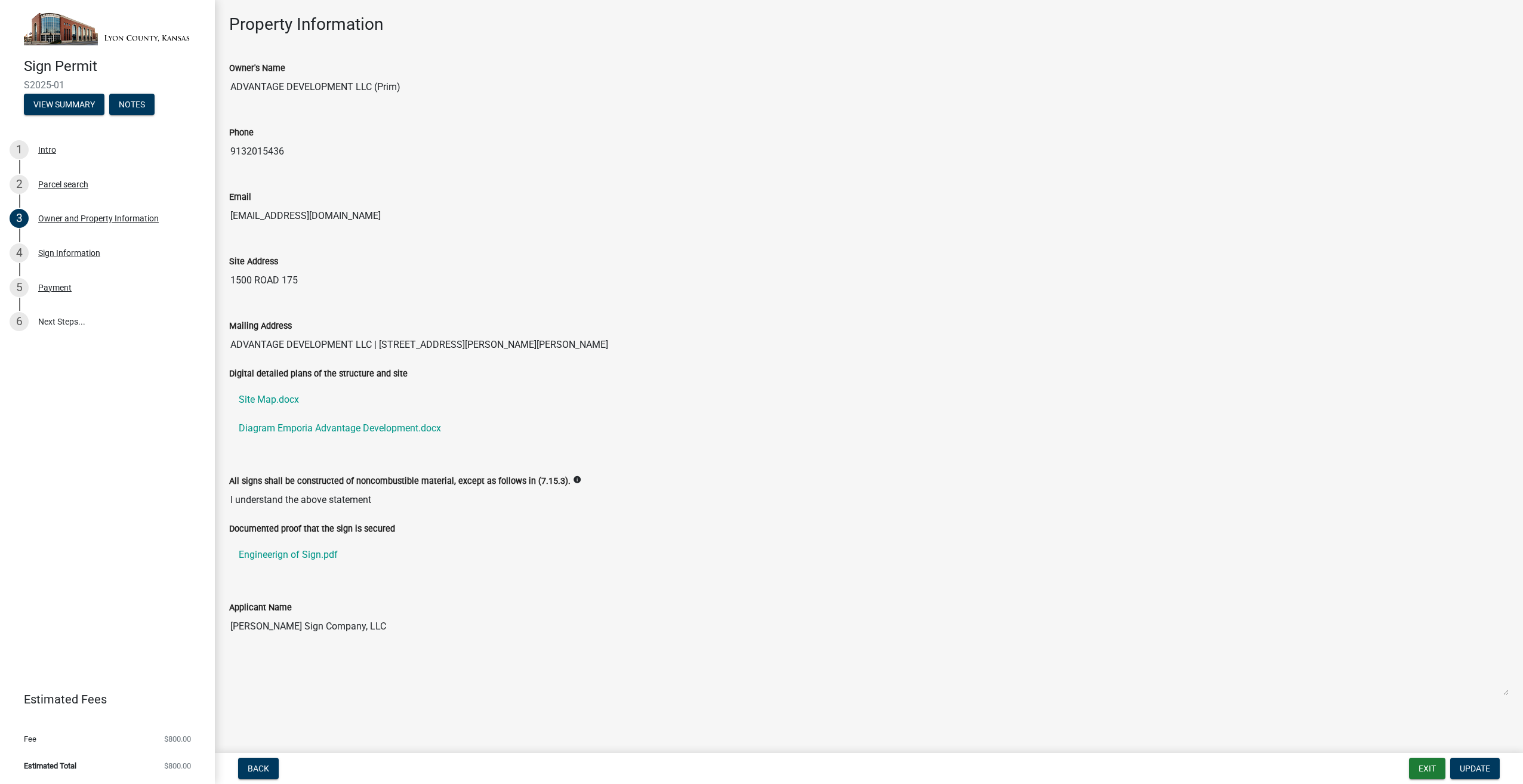
scroll to position [53, 0]
click at [1477, 766] on span "Update" at bounding box center [1475, 768] width 31 height 9
click at [53, 285] on div "Payment" at bounding box center [55, 287] width 34 height 8
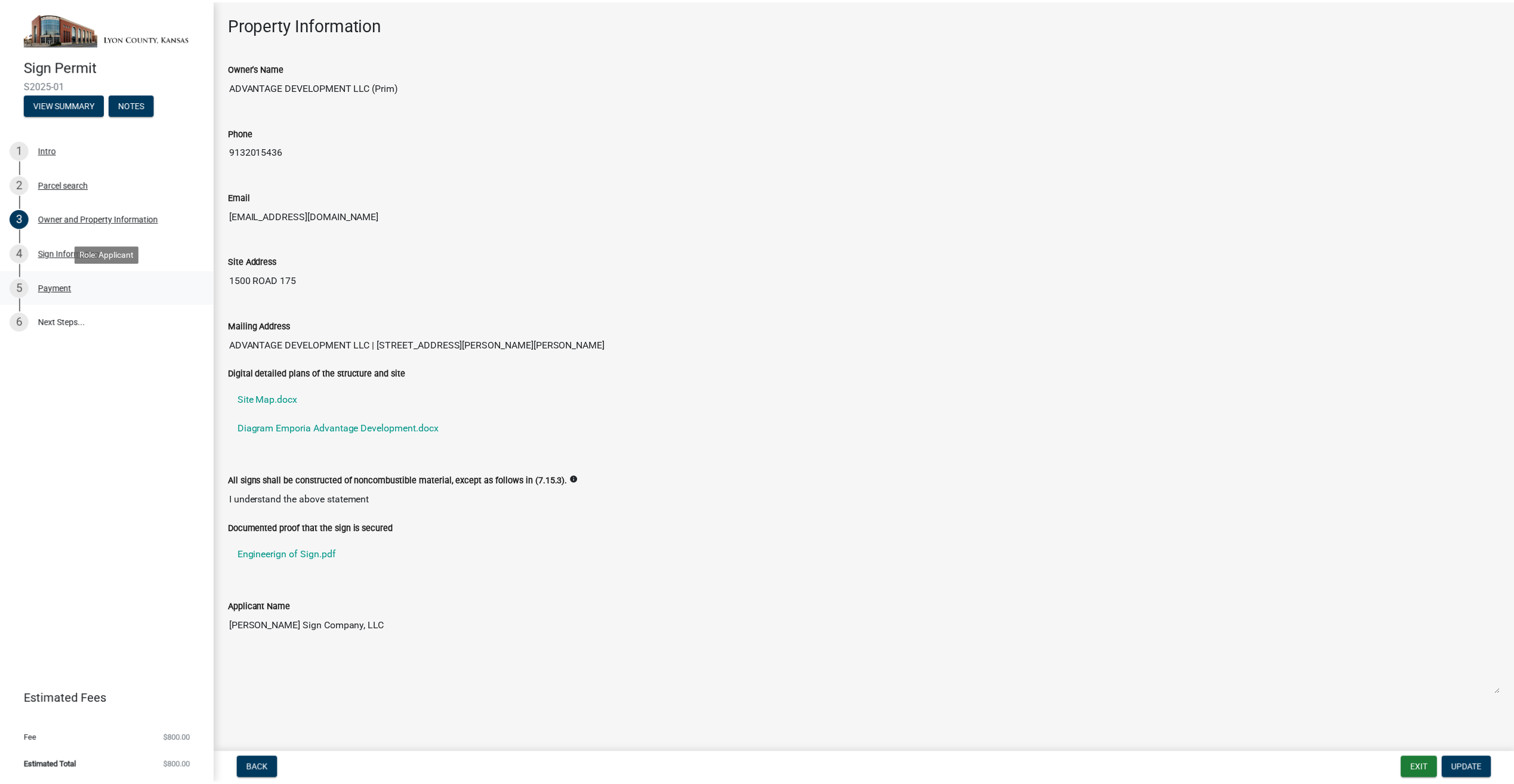
scroll to position [0, 0]
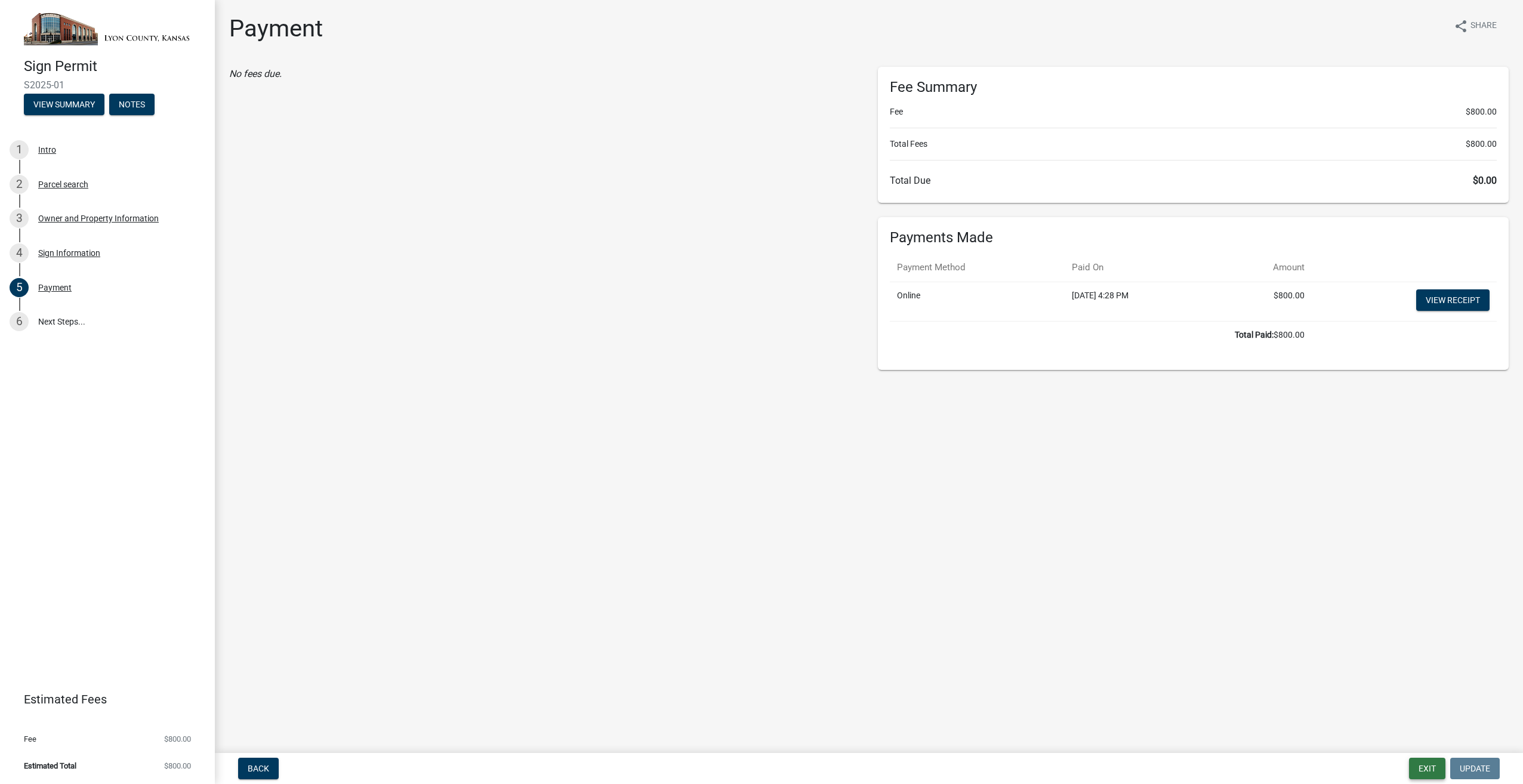
click at [1434, 765] on button "Exit" at bounding box center [1427, 768] width 37 height 21
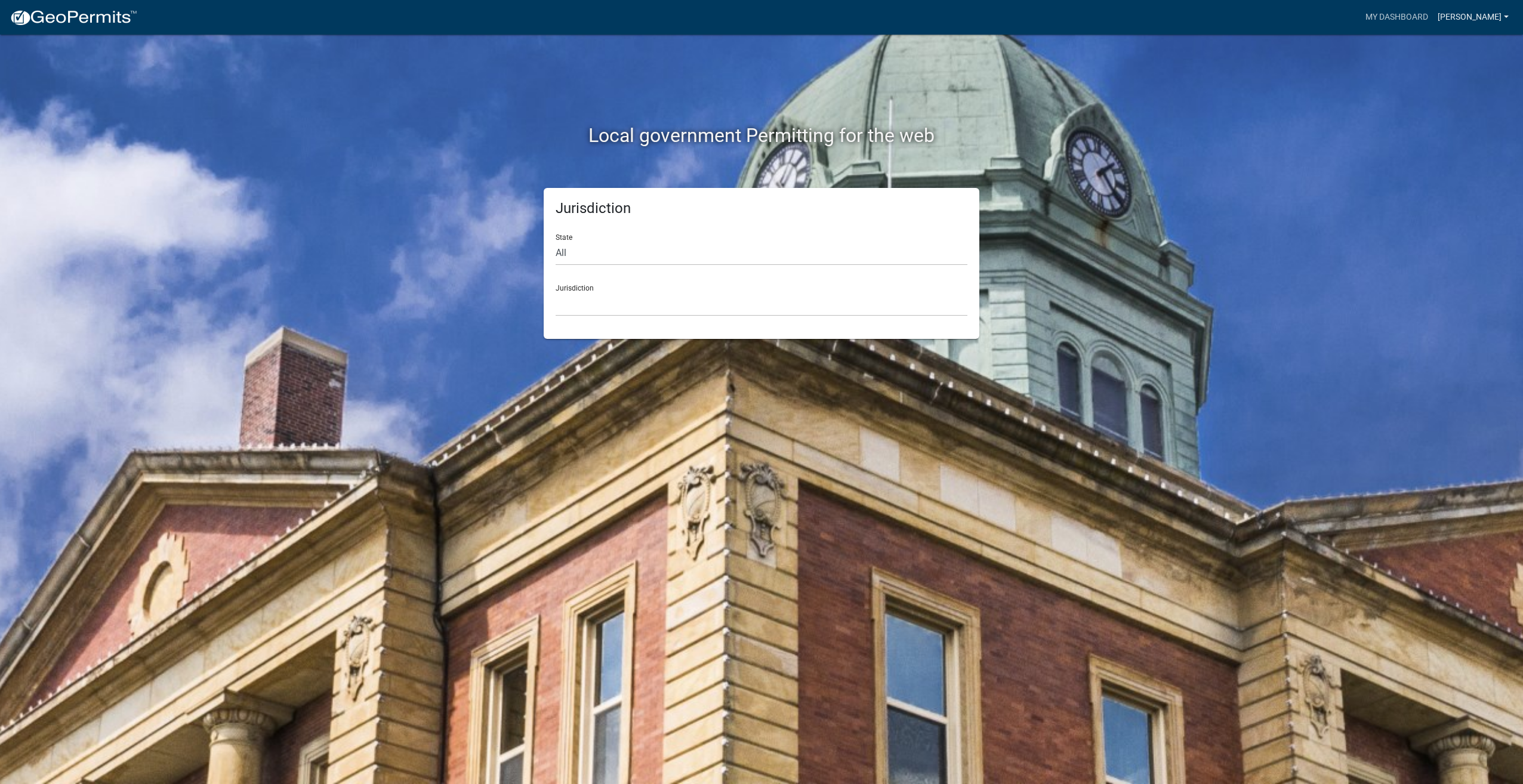
click at [1480, 18] on link "[PERSON_NAME]" at bounding box center [1473, 17] width 80 height 23
click at [1462, 41] on link "Account" at bounding box center [1465, 48] width 96 height 28
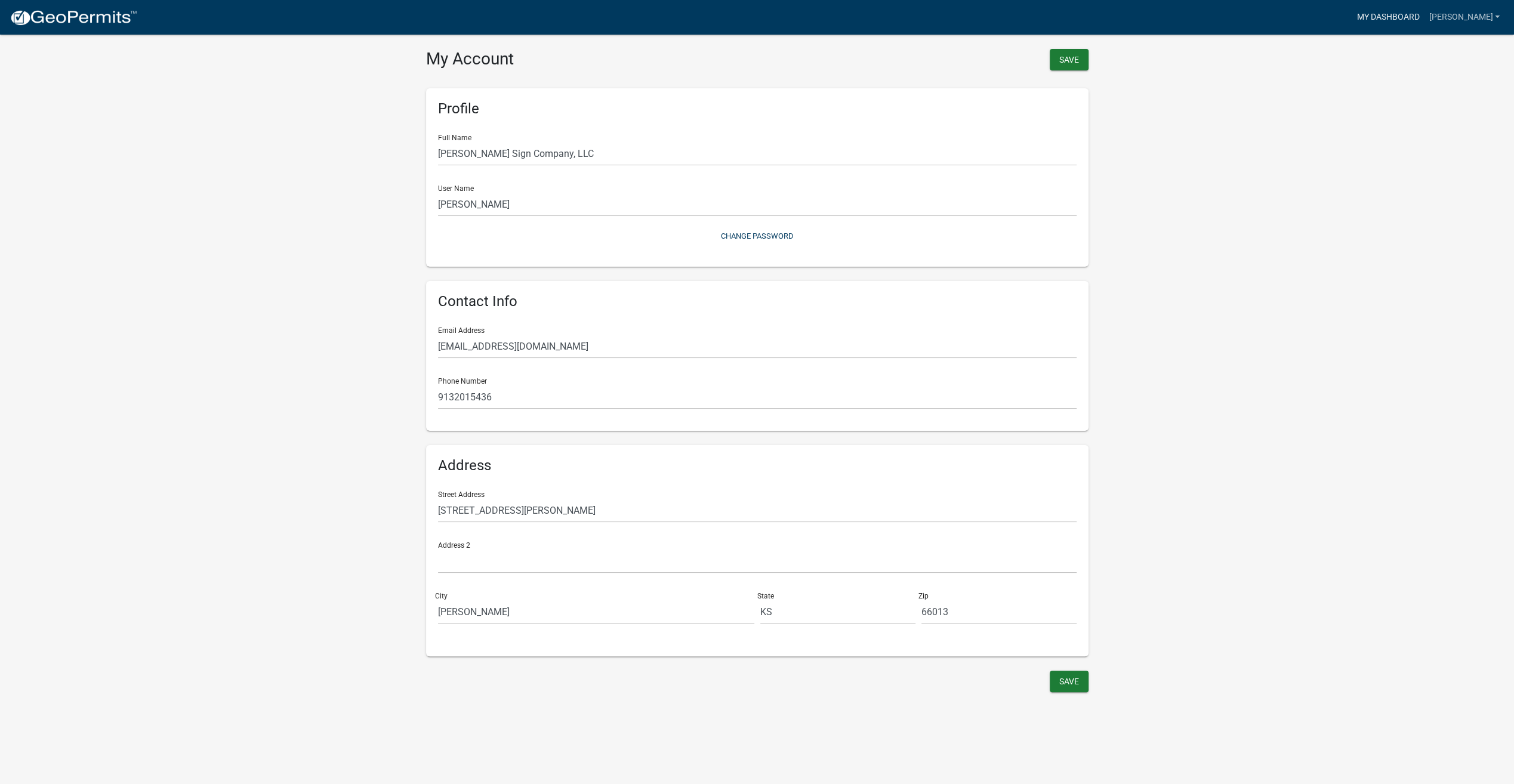
click at [1385, 12] on link "My Dashboard" at bounding box center [1388, 17] width 72 height 23
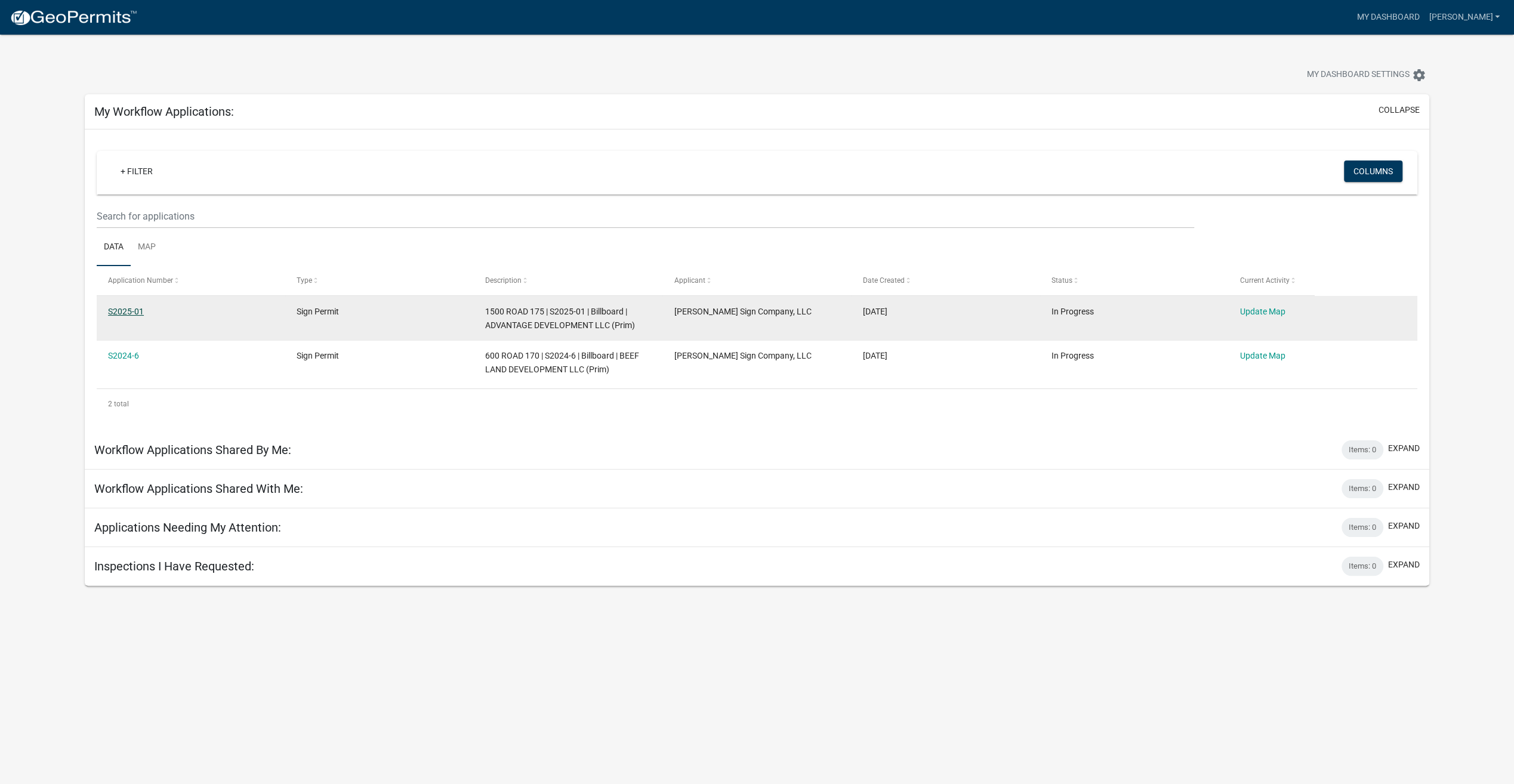
click at [122, 309] on link "S2025-01" at bounding box center [126, 311] width 36 height 9
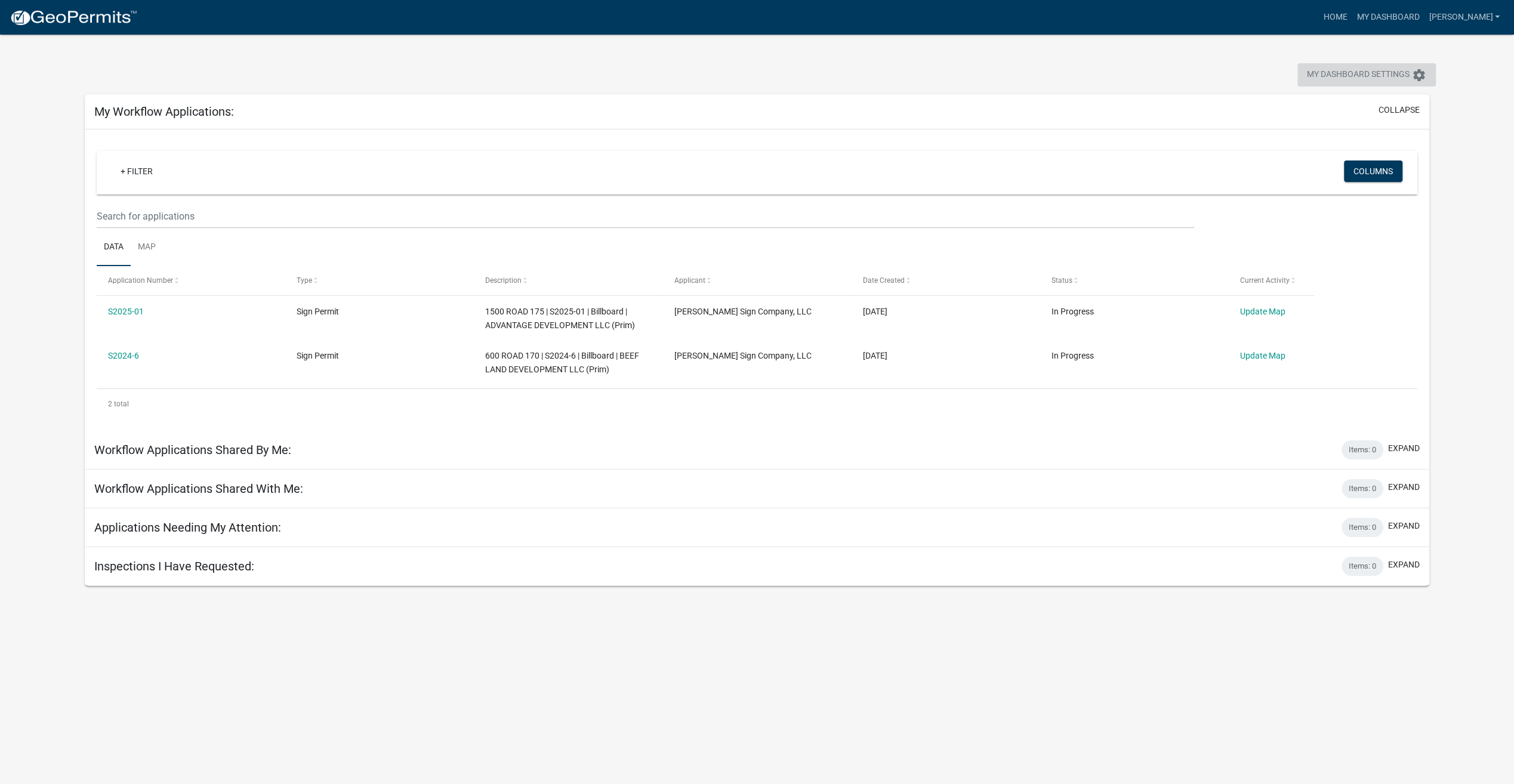
click at [1407, 73] on span "My Dashboard Settings" at bounding box center [1358, 75] width 102 height 15
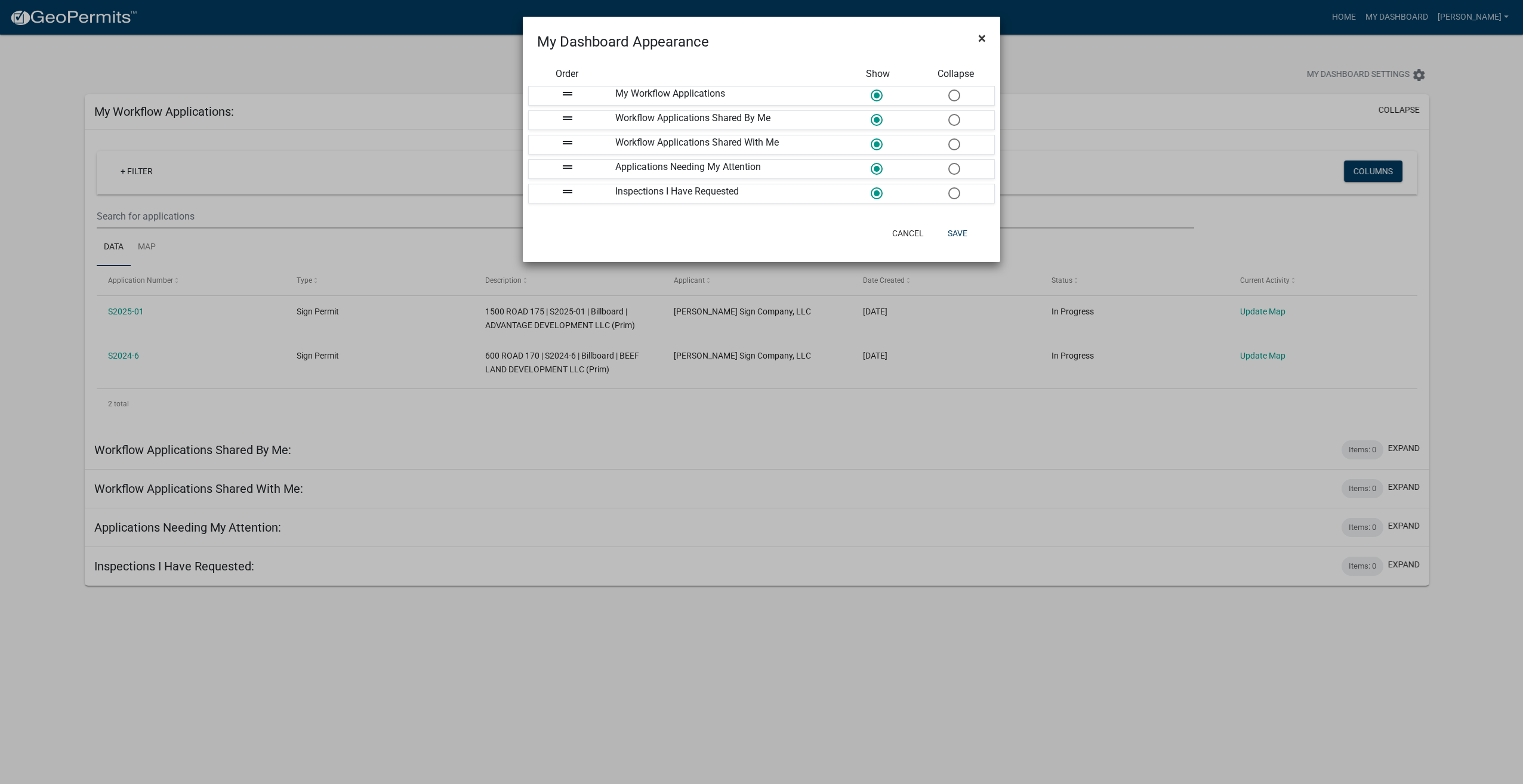
click at [982, 34] on span "×" at bounding box center [982, 38] width 8 height 17
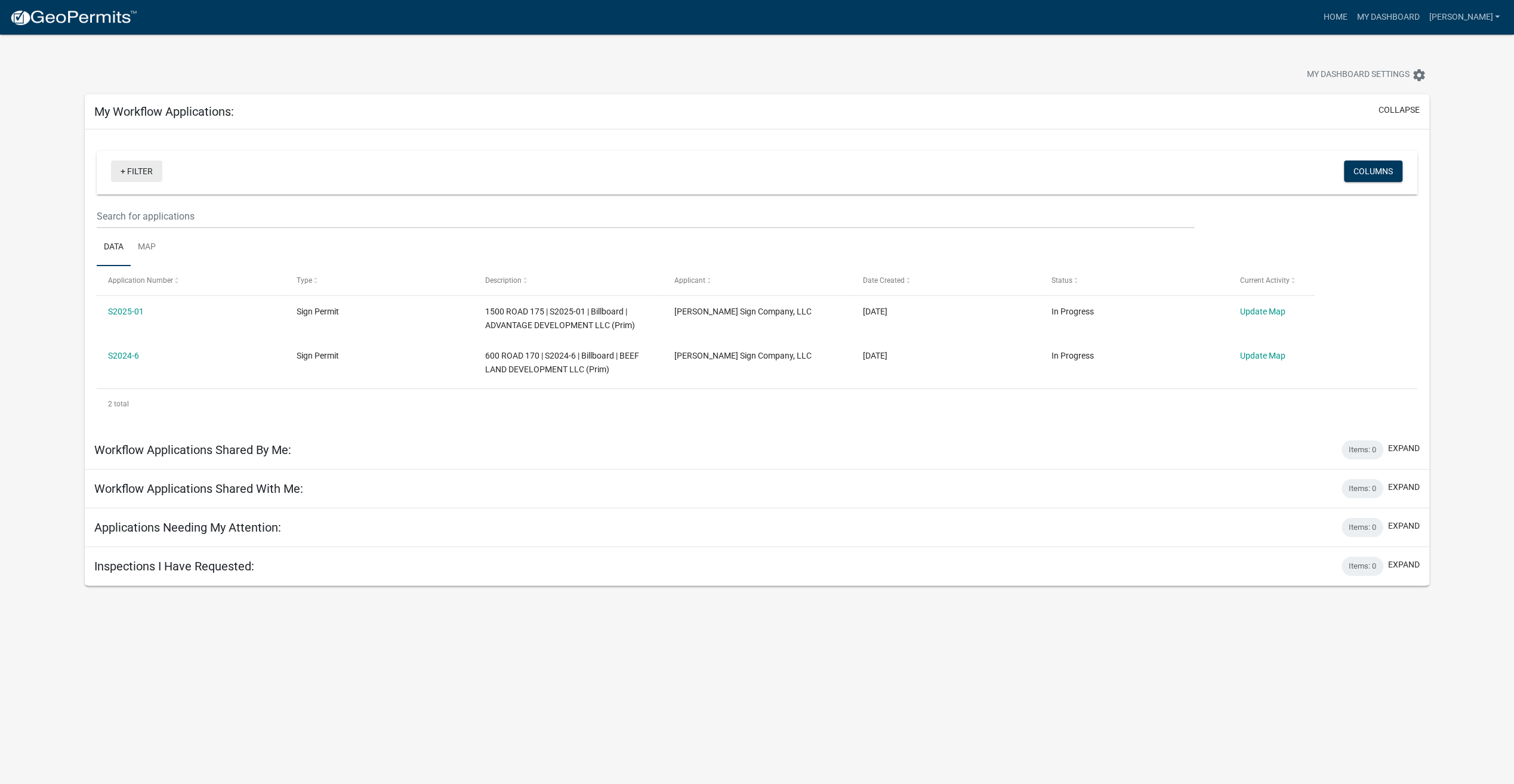
click at [135, 167] on link "+ Filter" at bounding box center [137, 171] width 51 height 21
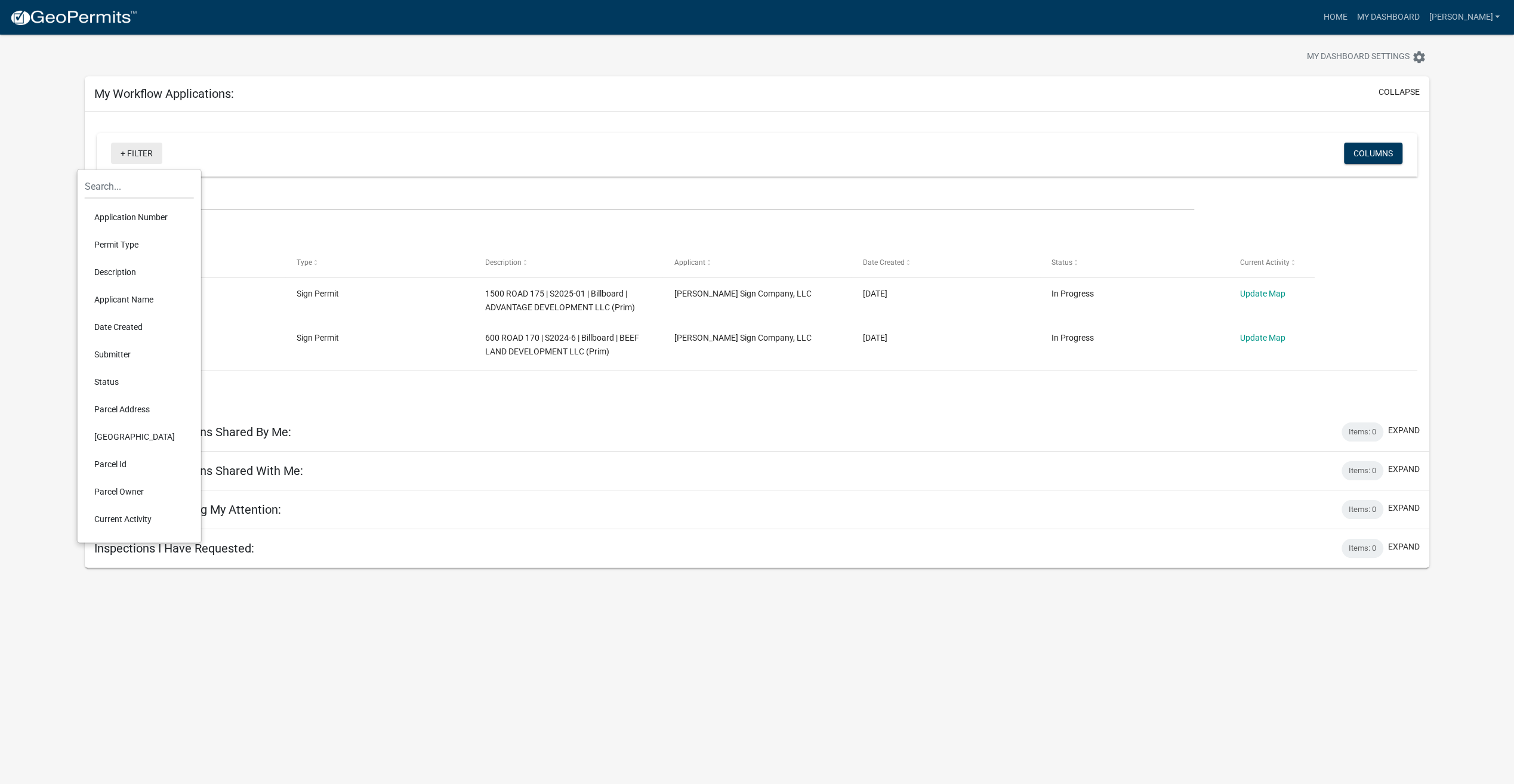
scroll to position [34, 0]
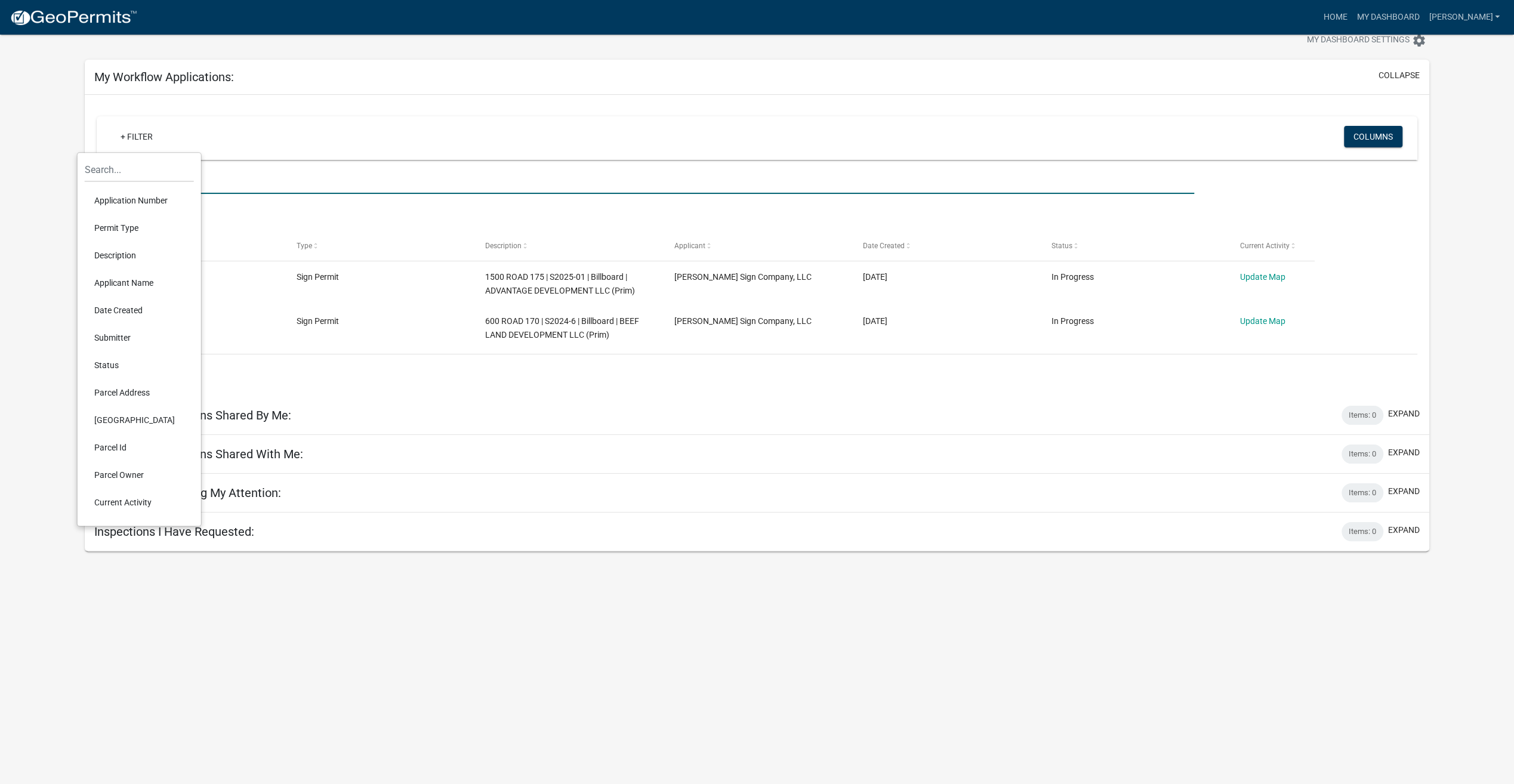
click at [389, 178] on input "text" at bounding box center [645, 181] width 1098 height 24
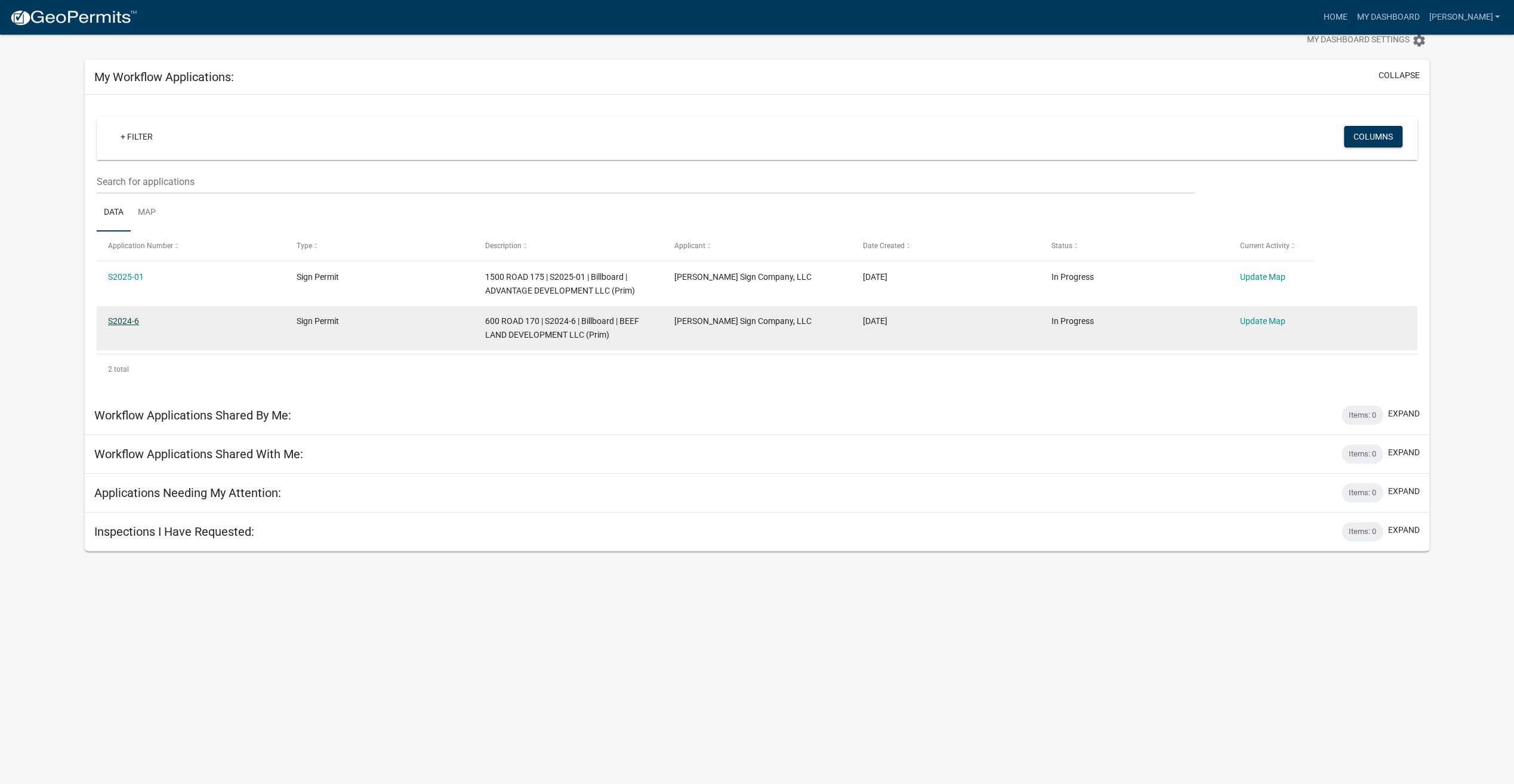
click at [129, 319] on link "S2024-6" at bounding box center [123, 321] width 31 height 9
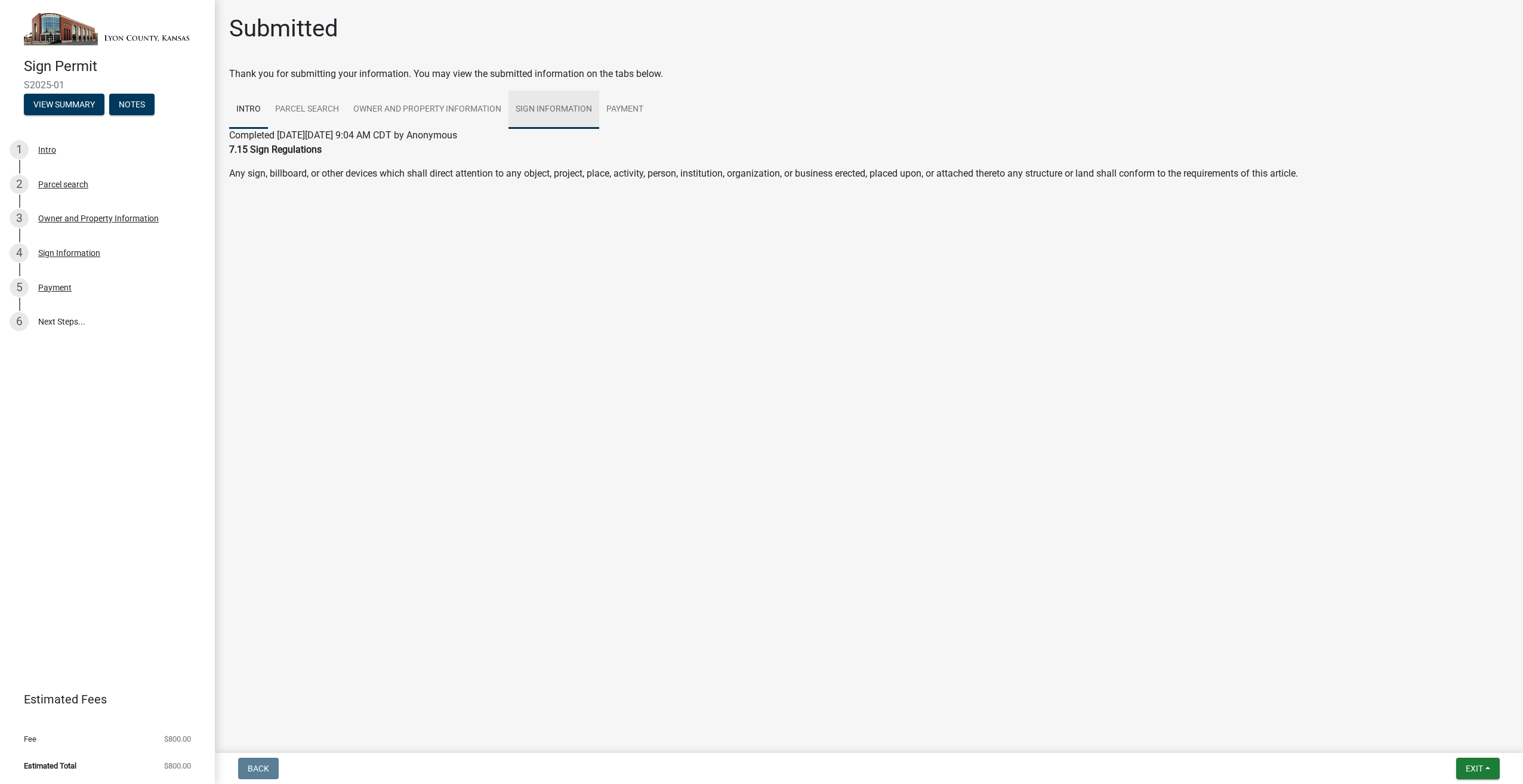
click at [535, 106] on link "Sign Information" at bounding box center [554, 110] width 91 height 38
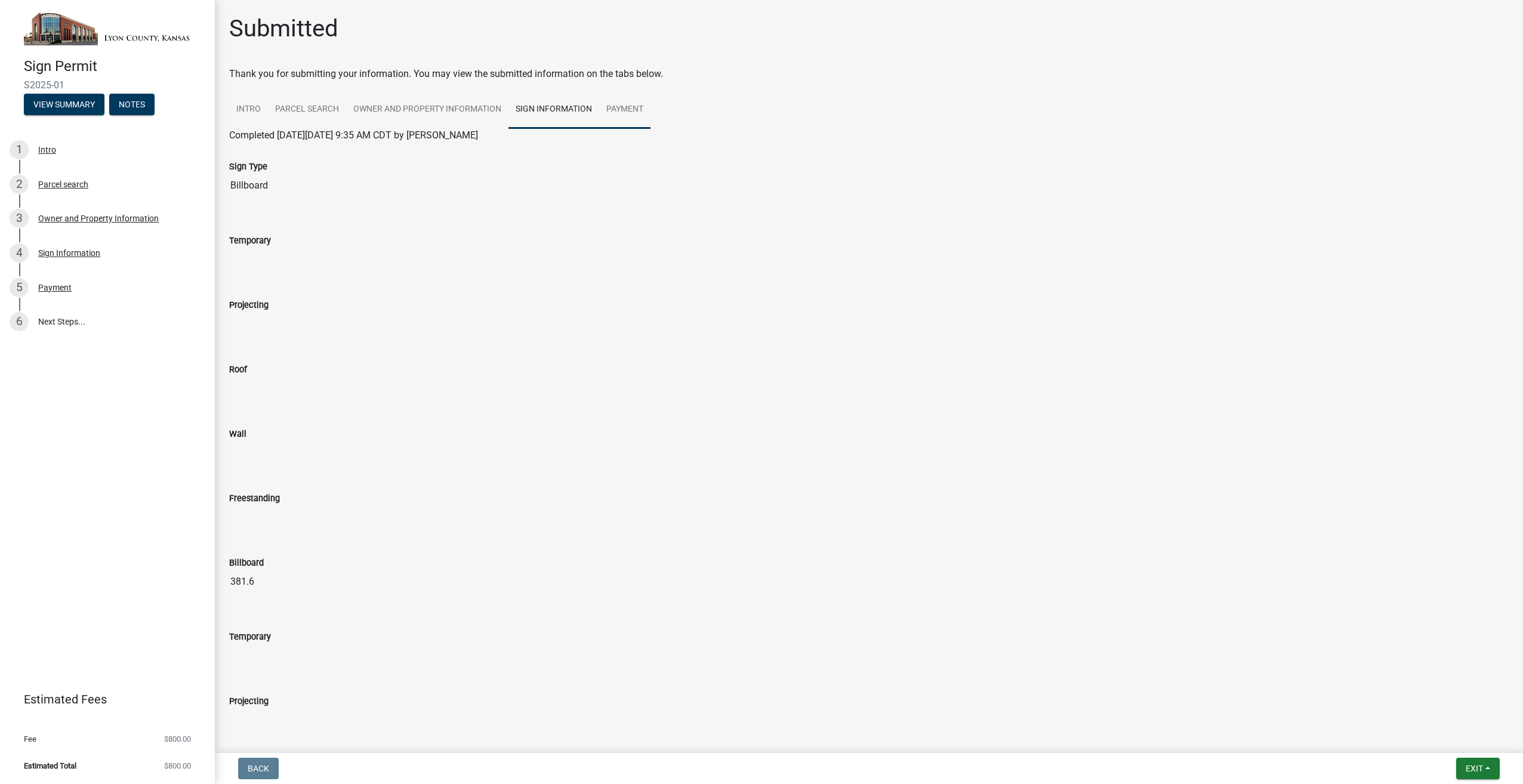
click at [633, 104] on link "Payment" at bounding box center [625, 110] width 51 height 38
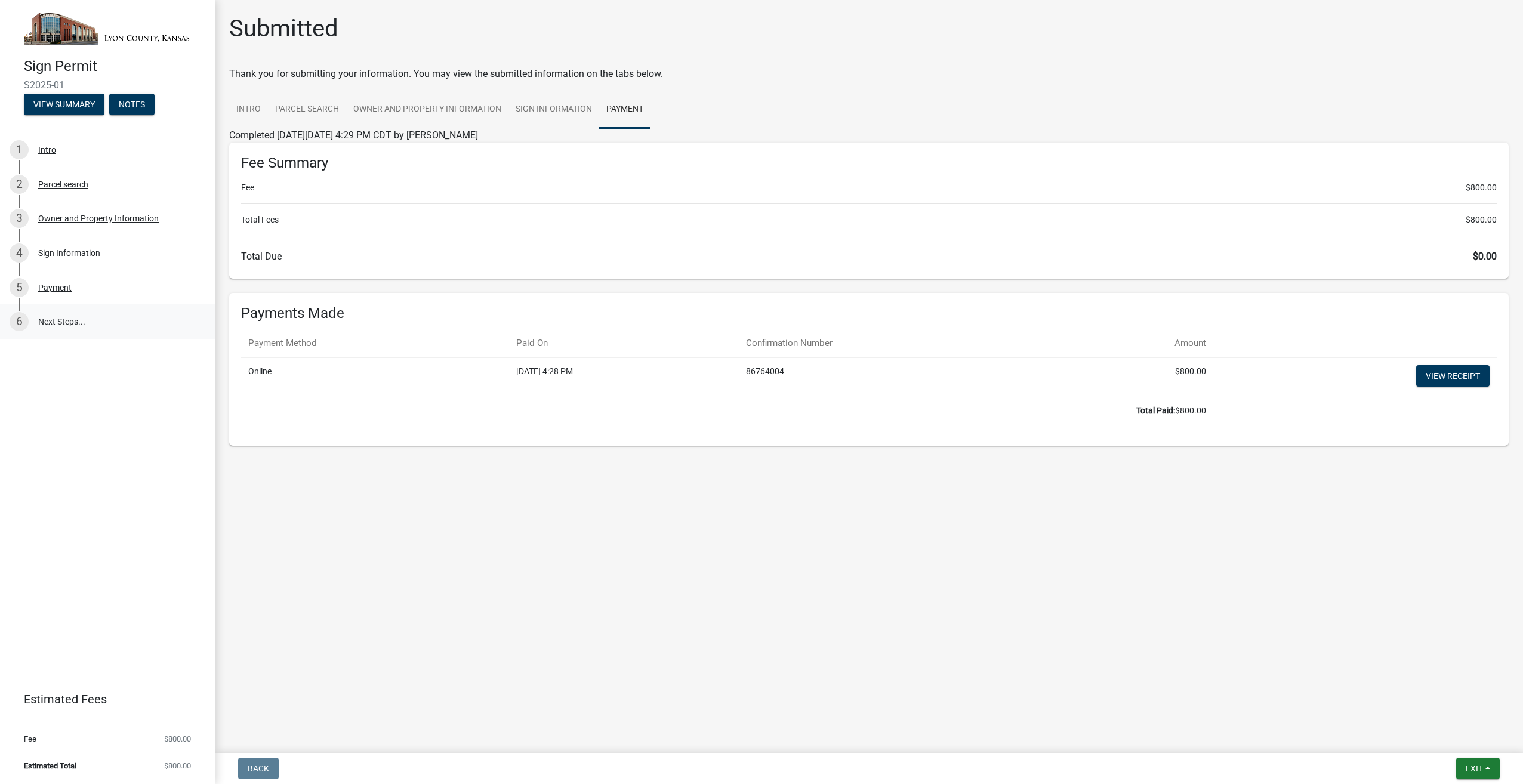
click at [75, 320] on link "6 Next Steps..." at bounding box center [107, 321] width 215 height 34
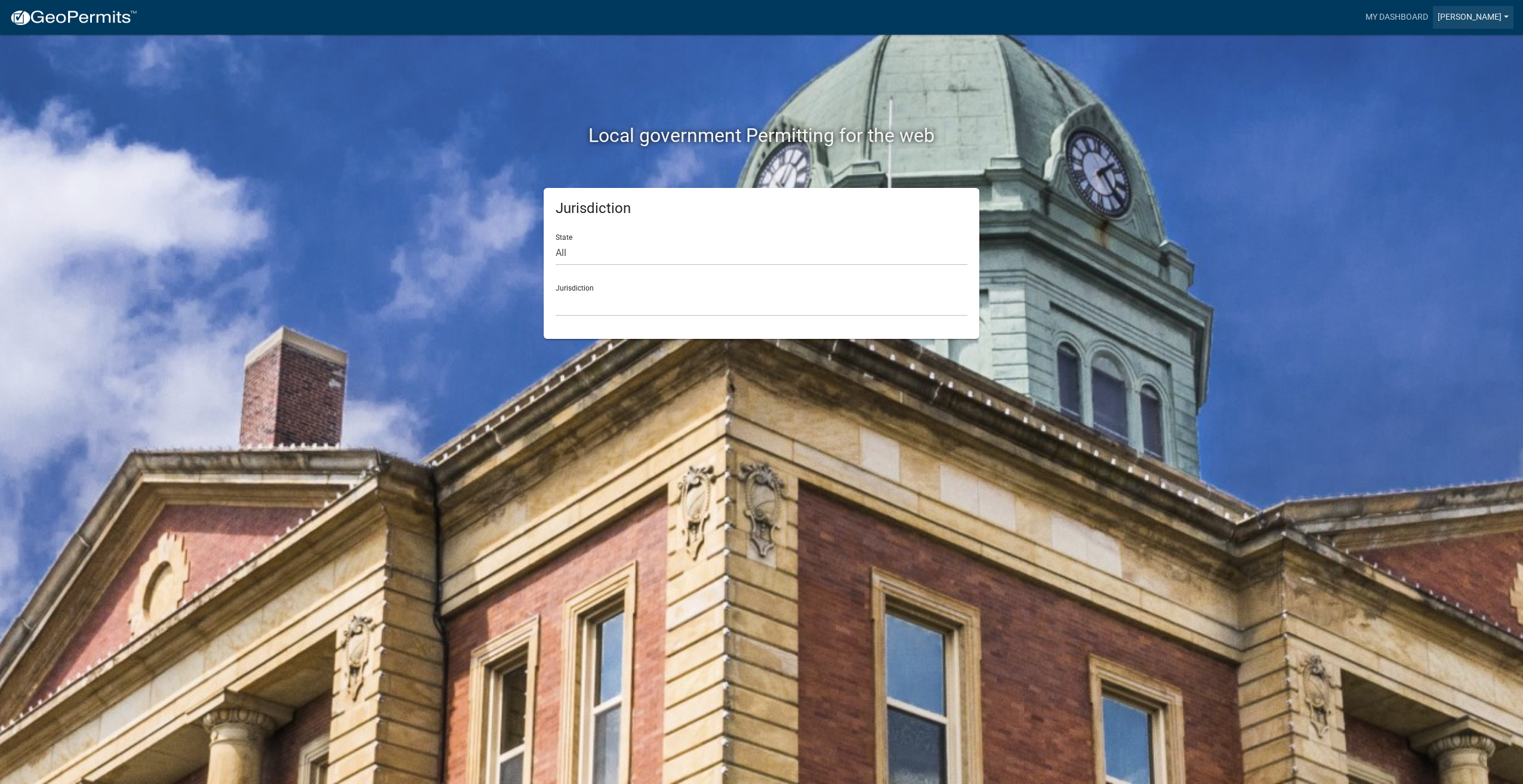
click at [1477, 13] on link "[PERSON_NAME]" at bounding box center [1473, 17] width 80 height 23
click at [1457, 45] on link "Account" at bounding box center [1465, 48] width 96 height 28
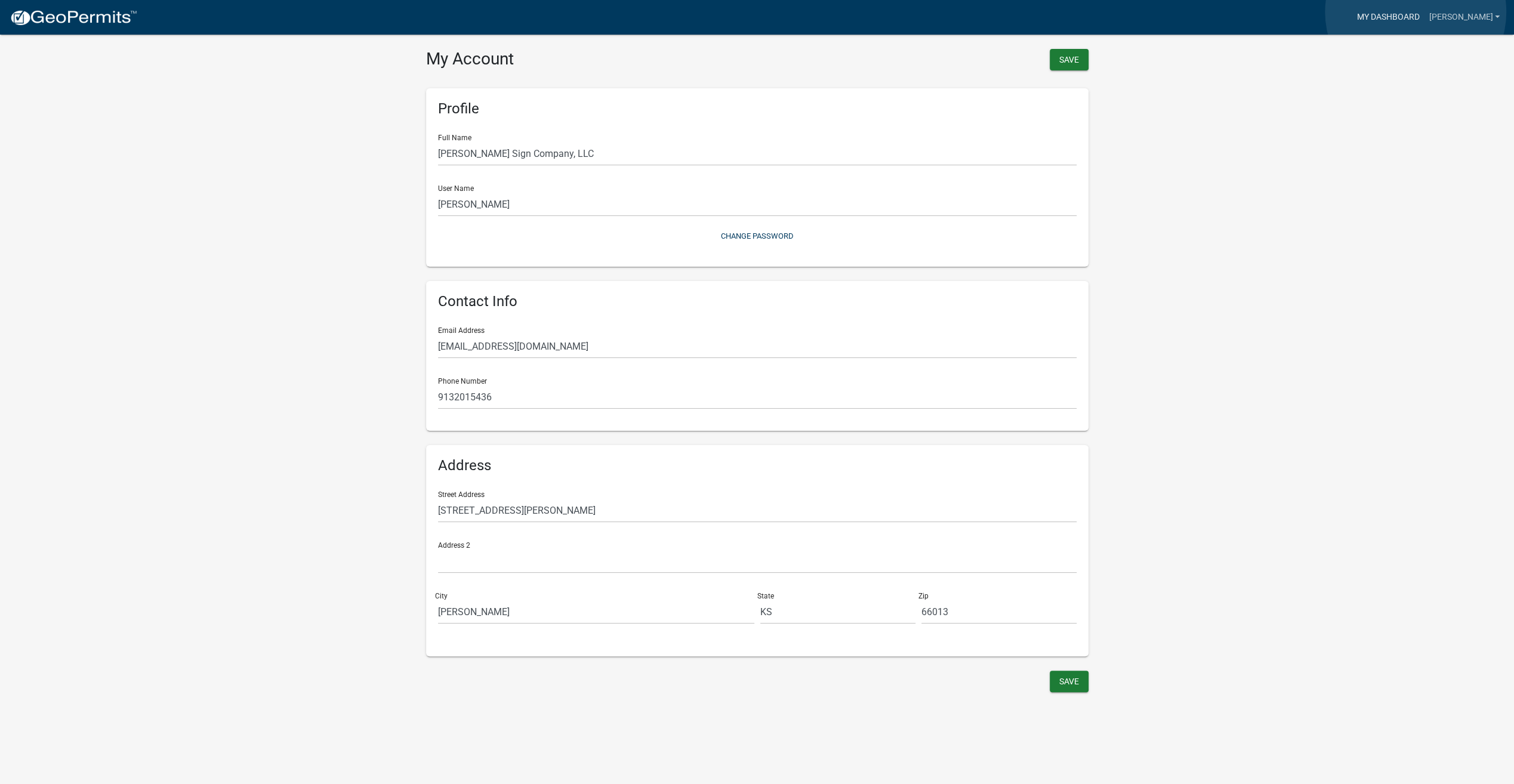
click at [1415, 12] on link "My Dashboard" at bounding box center [1388, 17] width 72 height 23
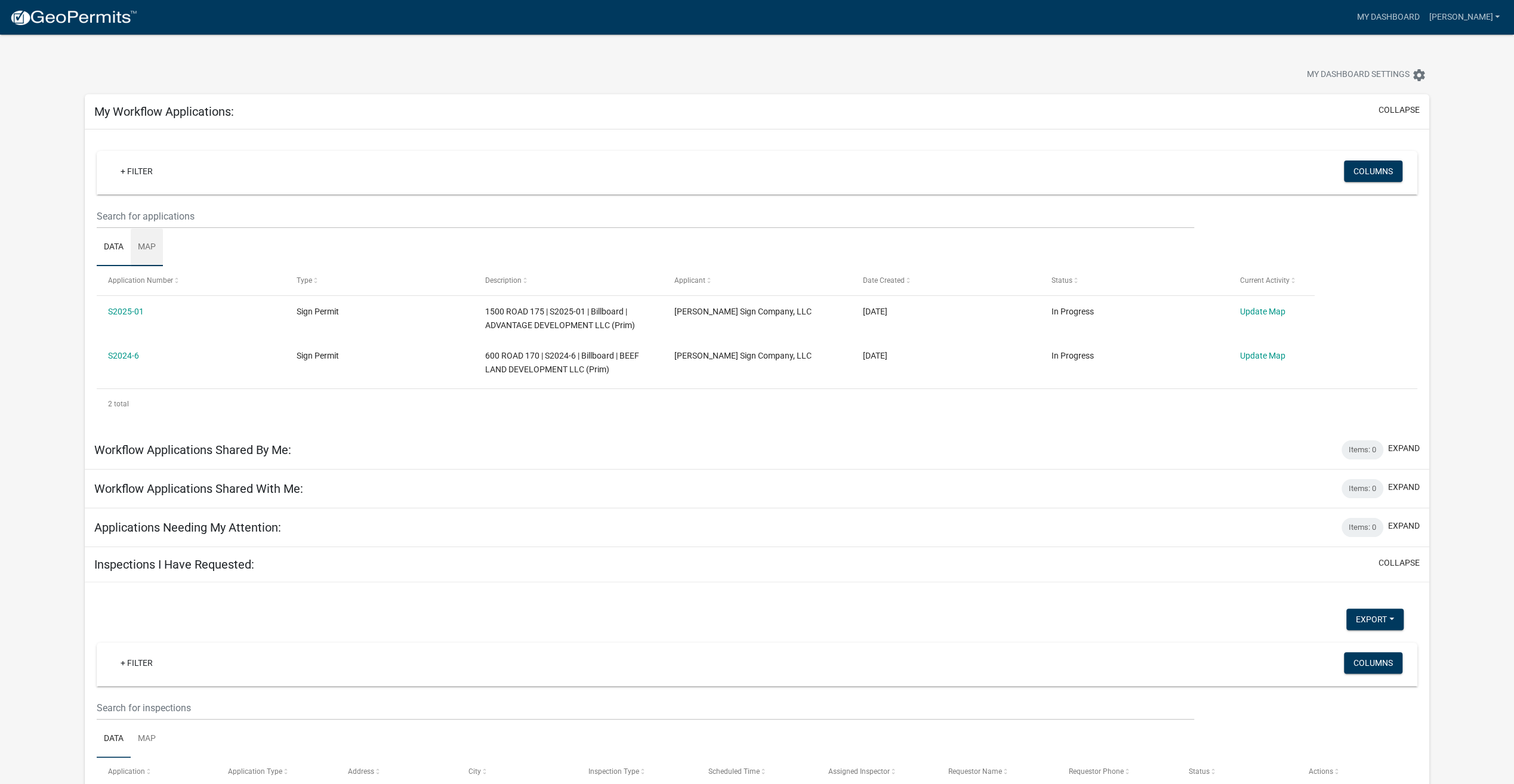
click at [147, 246] on link "Map" at bounding box center [147, 248] width 32 height 38
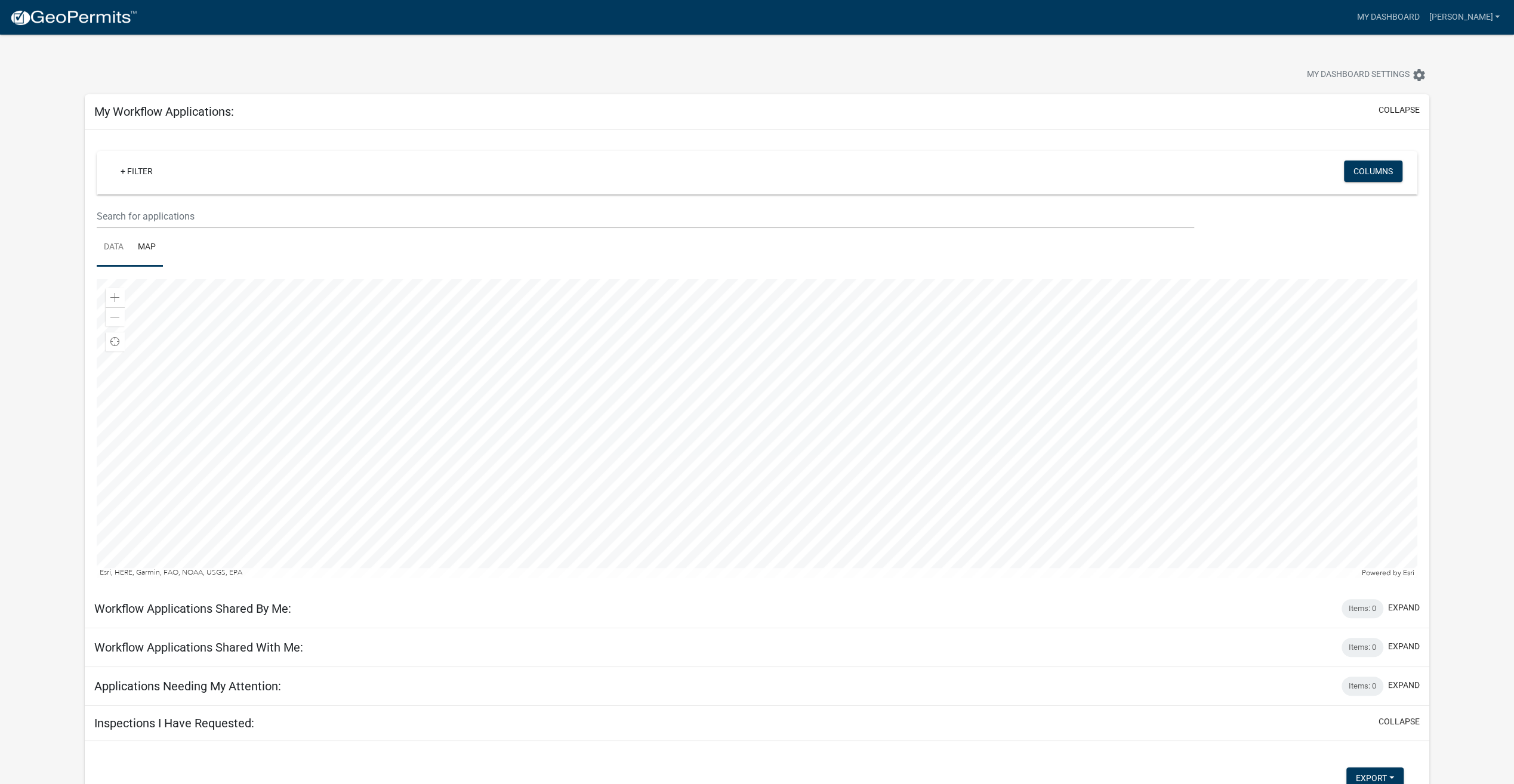
click at [112, 241] on link "Data" at bounding box center [113, 248] width 34 height 38
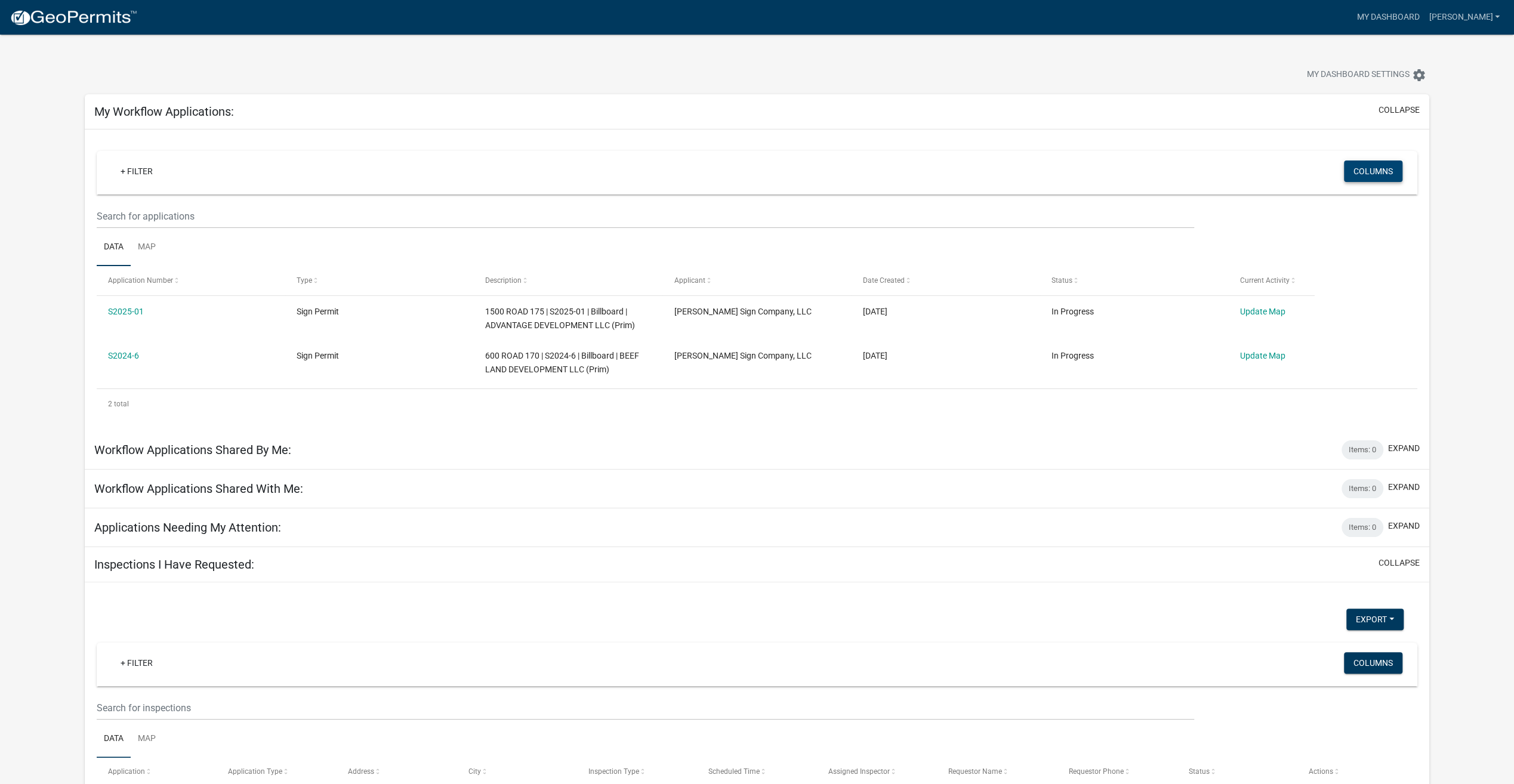
click at [1370, 171] on button "Columns" at bounding box center [1373, 171] width 58 height 21
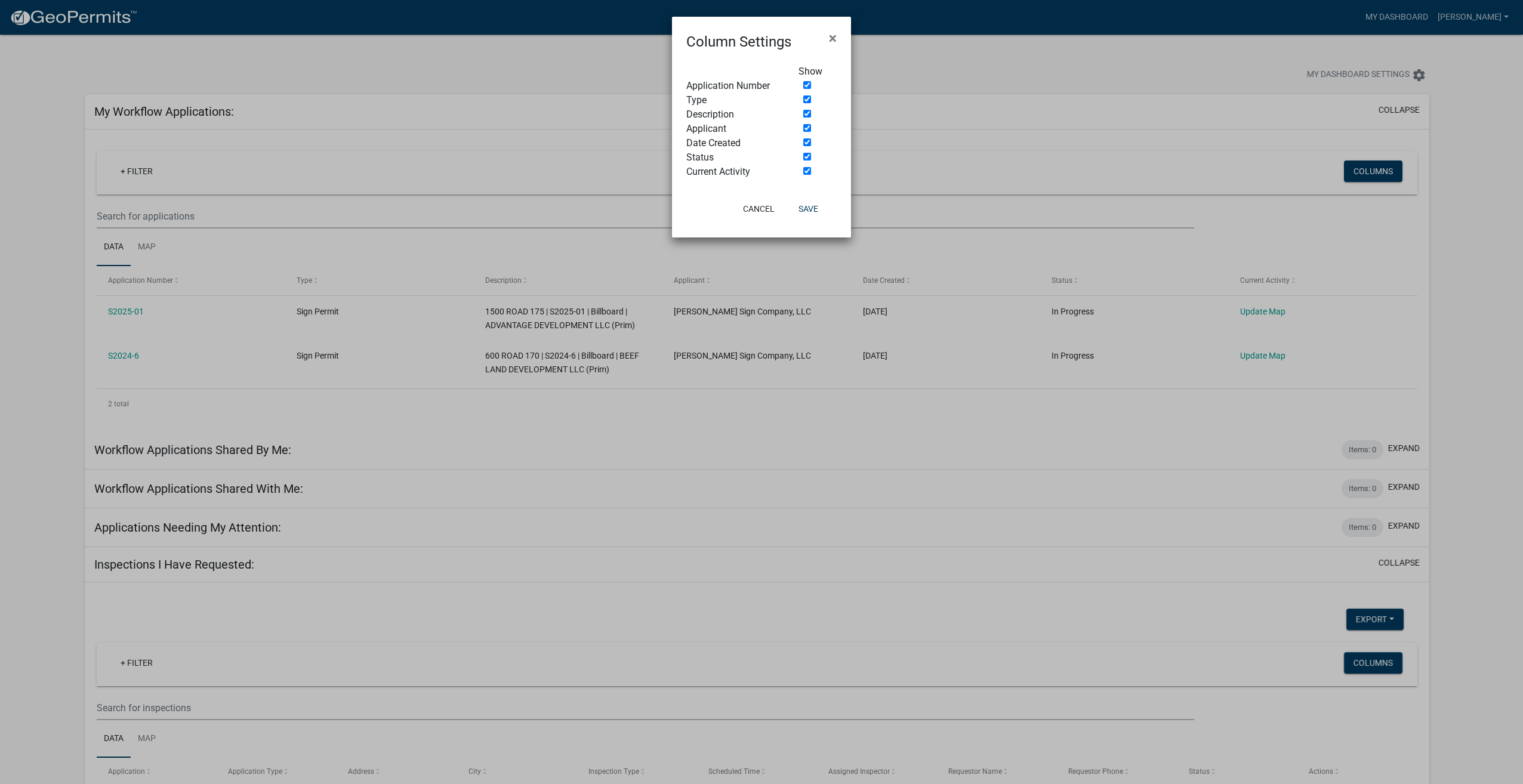
click at [1230, 64] on ngb-modal-window "Column Settings × Show Application Number Type Description Applicant Date Creat…" at bounding box center [762, 392] width 1523 height 784
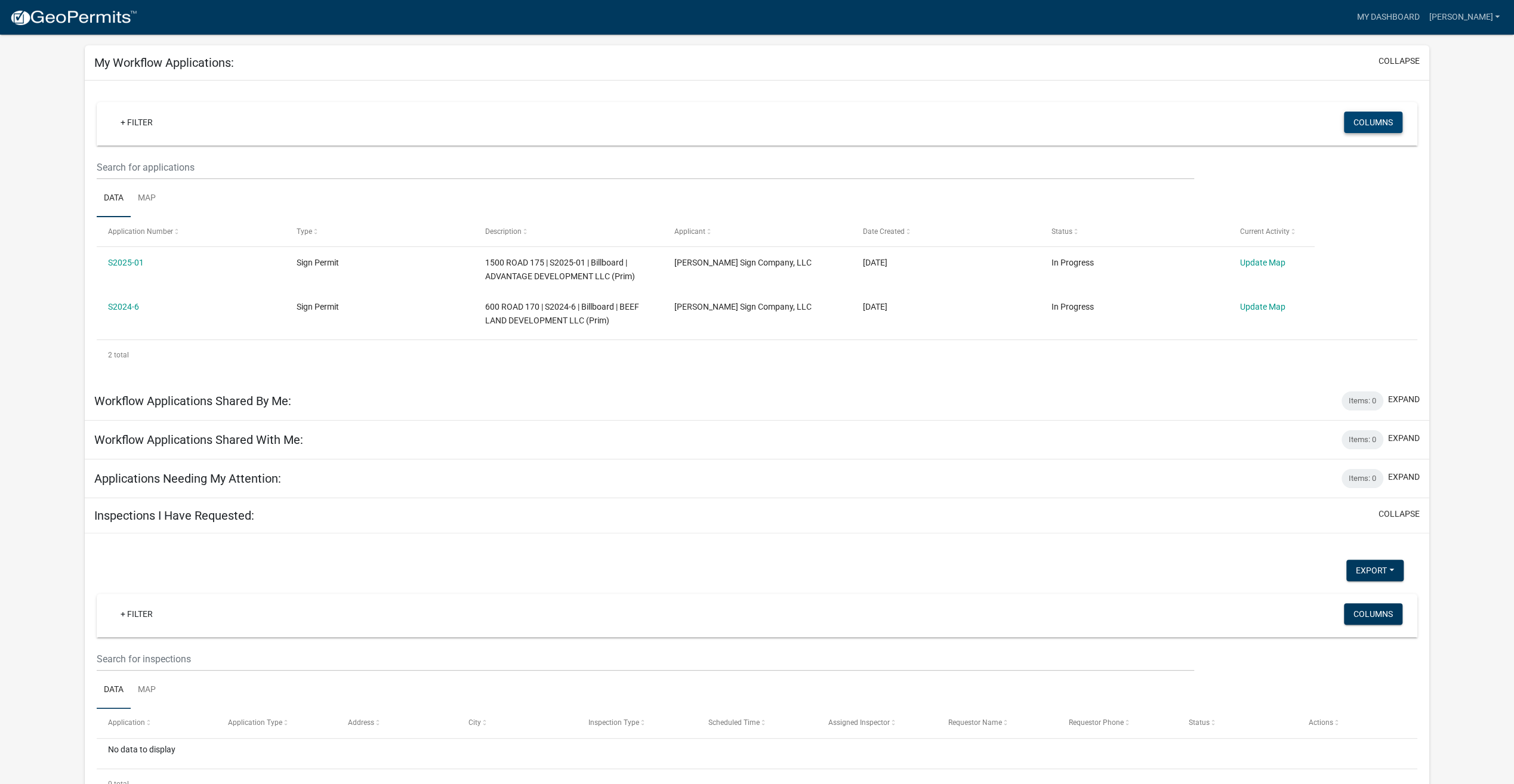
scroll to position [87, 0]
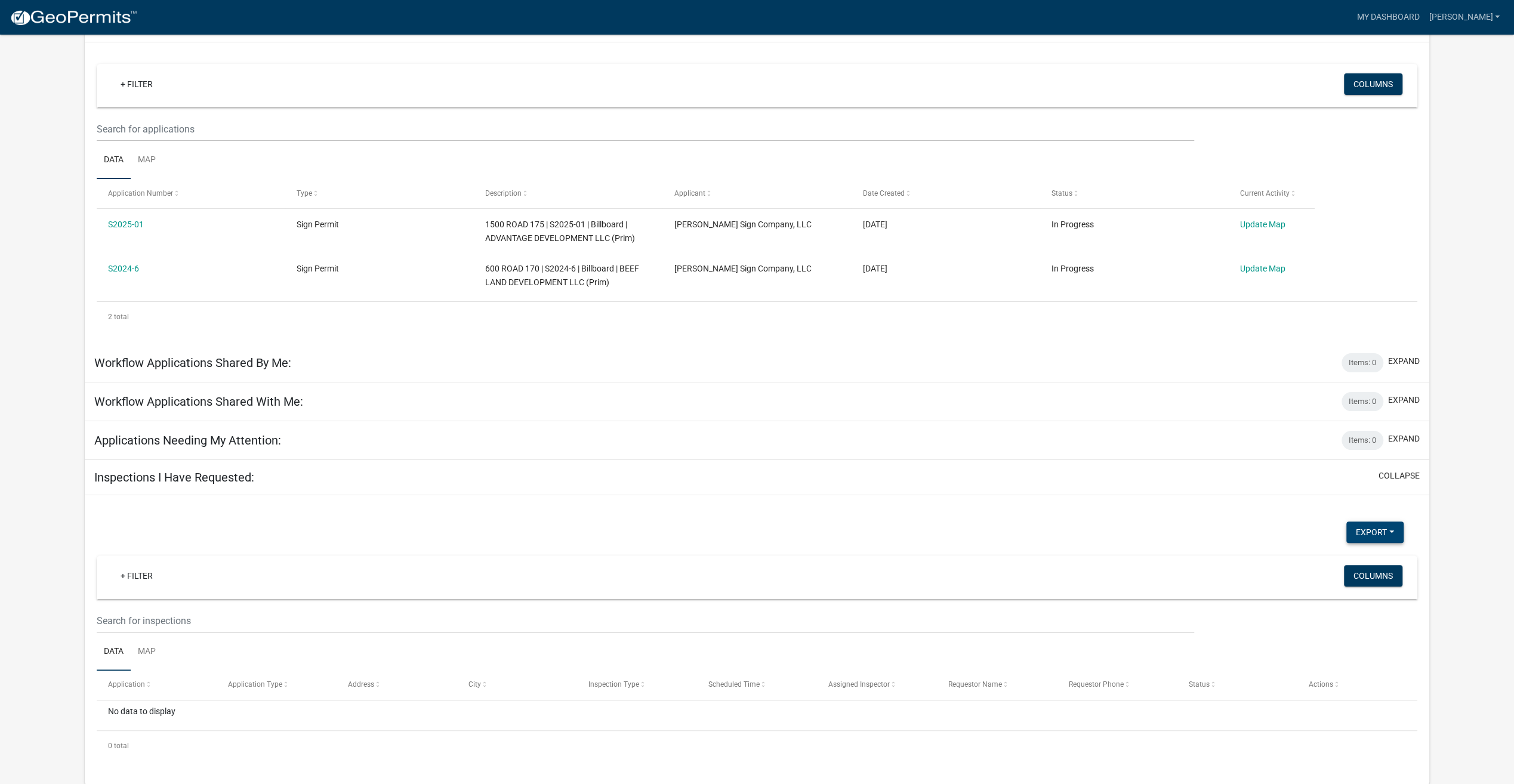
click at [1381, 528] on button "Export" at bounding box center [1374, 532] width 57 height 21
click at [1225, 511] on div "Export Excel Format (.xlsx) CSV Format (.csv) + Filter Columns Data Map Applica…" at bounding box center [757, 640] width 1344 height 290
